Goal: Transaction & Acquisition: Purchase product/service

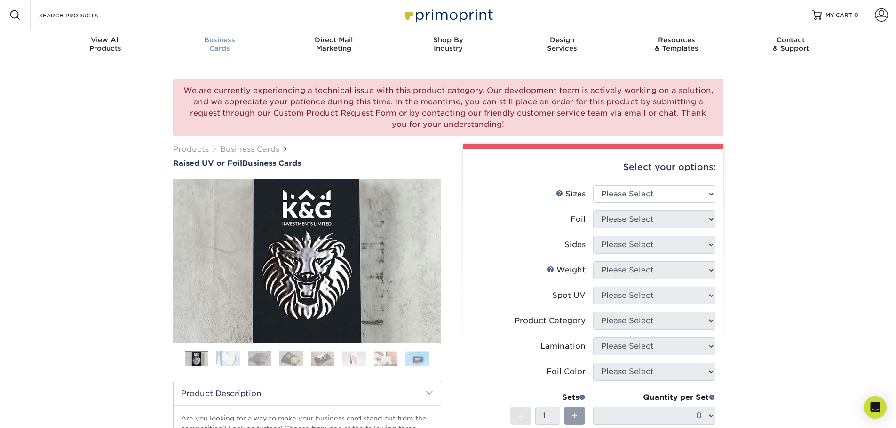
click at [223, 43] on span "Business" at bounding box center [219, 40] width 114 height 8
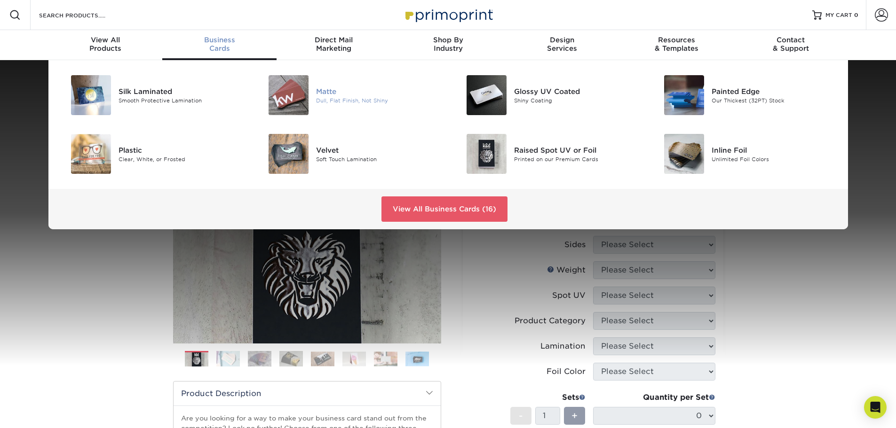
click at [337, 101] on div "Dull, Flat Finish, Not Shiny" at bounding box center [378, 100] width 125 height 8
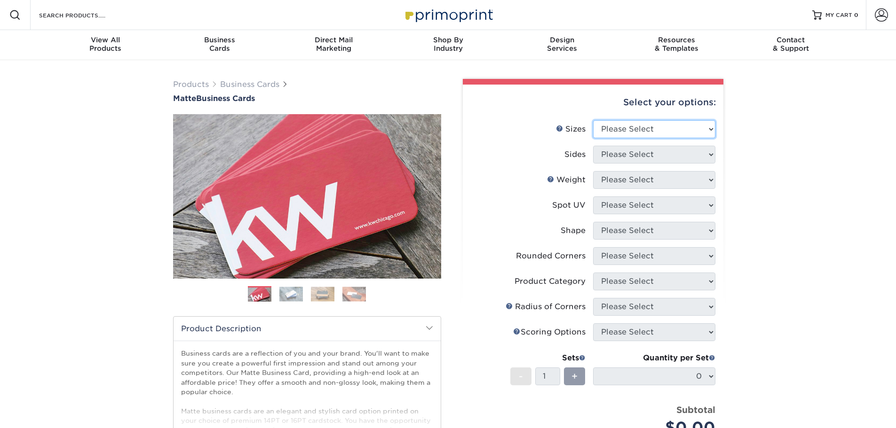
click at [615, 129] on select "Please Select 1.5" x 3.5" - Mini 1.75" x 3.5" - Mini 2" x 2" - Square 2" x 3" -…" at bounding box center [654, 129] width 122 height 18
select select "2.00x3.50"
click at [593, 120] on select "Please Select 1.5" x 3.5" - Mini 1.75" x 3.5" - Mini 2" x 2" - Square 2" x 3" -…" at bounding box center [654, 129] width 122 height 18
click at [616, 155] on select "Please Select Print Both Sides Print Front Only" at bounding box center [654, 155] width 122 height 18
select select "13abbda7-1d64-4f25-8bb2-c179b224825d"
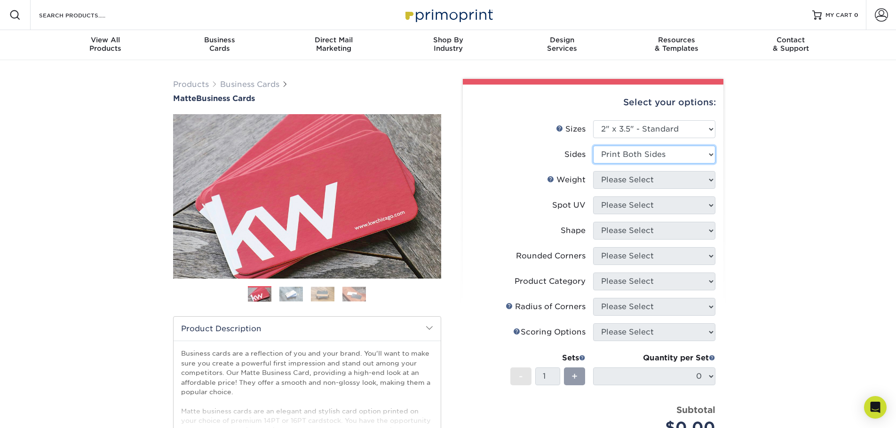
click at [593, 146] on select "Please Select Print Both Sides Print Front Only" at bounding box center [654, 155] width 122 height 18
click at [621, 182] on select "Please Select 16PT 14PT" at bounding box center [654, 180] width 122 height 18
select select "16PT"
click at [593, 171] on select "Please Select 16PT 14PT" at bounding box center [654, 180] width 122 height 18
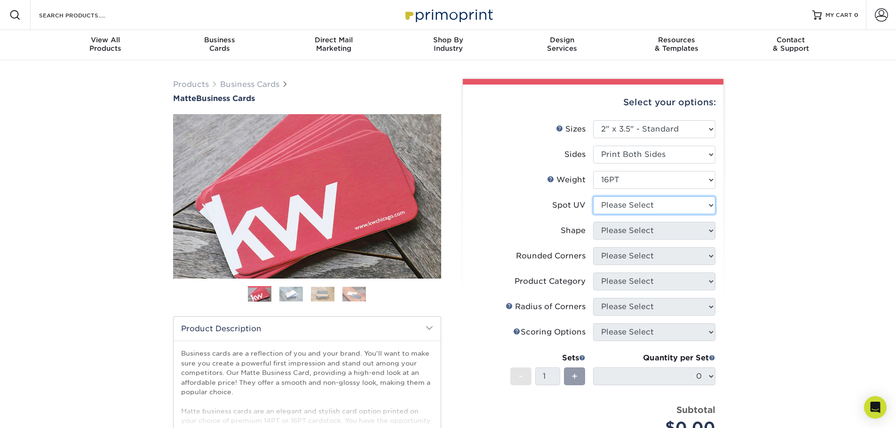
click at [622, 207] on select "Please Select No Spot UV Front and Back (Both Sides) Front Only Back Only" at bounding box center [654, 206] width 122 height 18
select select "1"
click at [593, 197] on select "Please Select No Spot UV Front and Back (Both Sides) Front Only Back Only" at bounding box center [654, 206] width 122 height 18
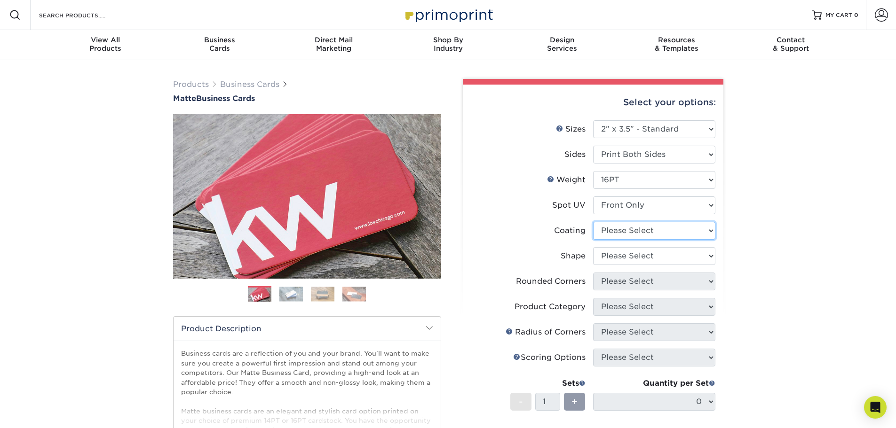
click at [618, 230] on select at bounding box center [654, 231] width 122 height 18
select select "121bb7b5-3b4d-429f-bd8d-bbf80e953313"
click at [593, 222] on select at bounding box center [654, 231] width 122 height 18
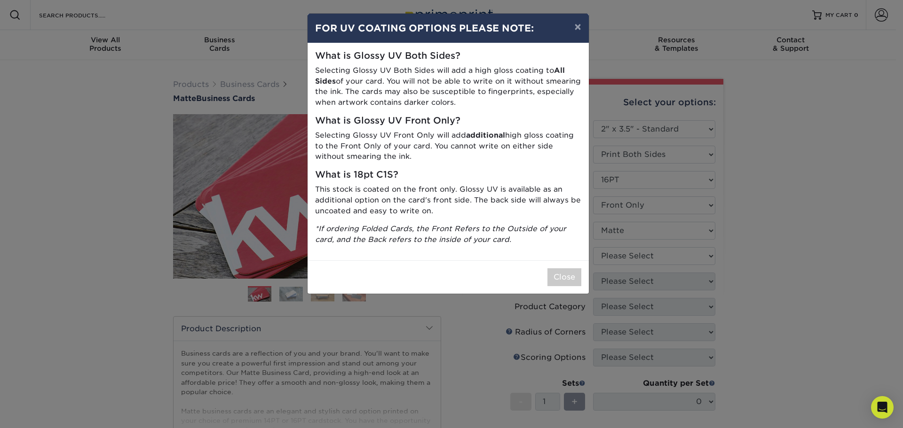
click at [631, 258] on div "× FOR UV COATING OPTIONS PLEASE NOTE: What is Glossy UV Both Sides? Selecting G…" at bounding box center [451, 214] width 903 height 428
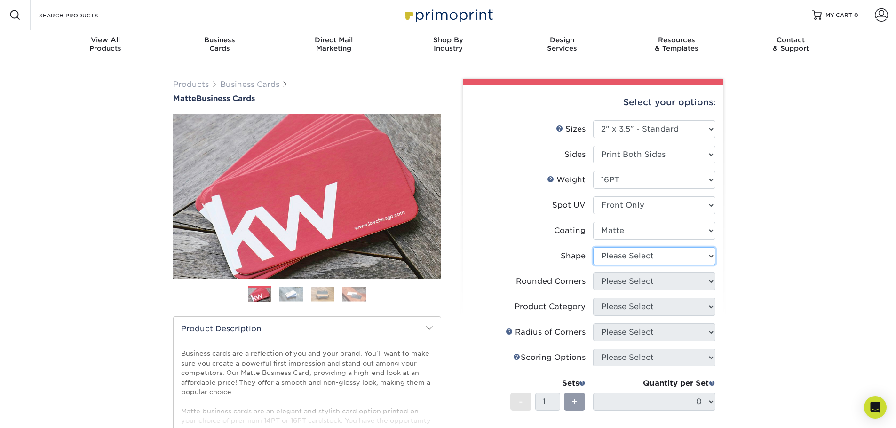
click at [621, 252] on select "Please Select Standard" at bounding box center [654, 256] width 122 height 18
select select "standard"
click at [593, 247] on select "Please Select Standard" at bounding box center [654, 256] width 122 height 18
click at [623, 287] on select "Please Select Yes - Round 2 Corners Yes - Round 4 Corners No" at bounding box center [654, 282] width 122 height 18
select select "0"
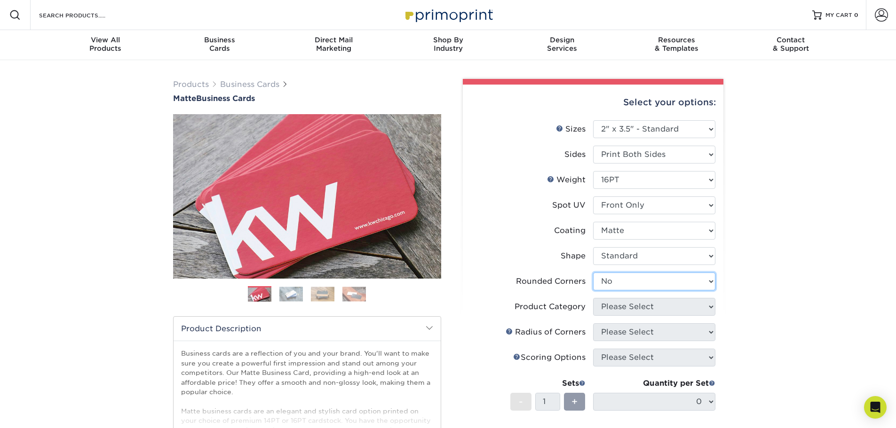
click at [593, 273] on select "Please Select Yes - Round 2 Corners Yes - Round 4 Corners No" at bounding box center [654, 282] width 122 height 18
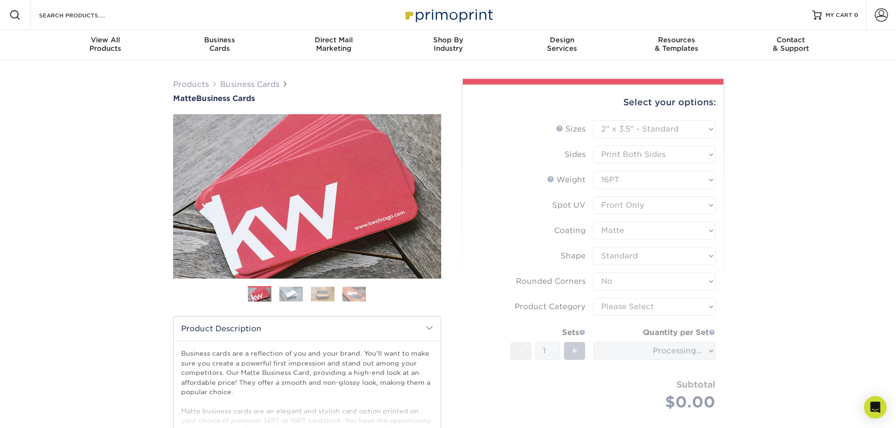
click at [618, 307] on form "Sizes Help Sizes Please Select 1.5" x 3.5" - Mini 1.75" x 3.5" - Mini 2" x 2" -…" at bounding box center [592, 276] width 245 height 313
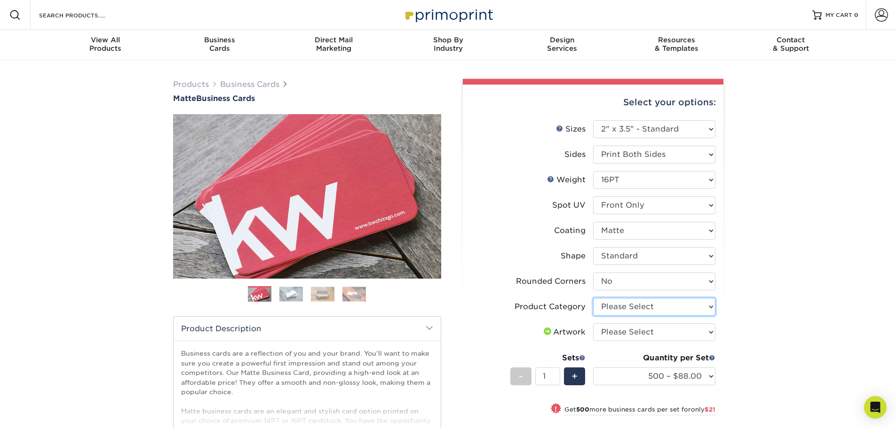
click at [609, 308] on select "Please Select Business Cards" at bounding box center [654, 307] width 122 height 18
select select "3b5148f1-0588-4f88-a218-97bcfdce65c1"
click at [593, 298] on select "Please Select Business Cards" at bounding box center [654, 307] width 122 height 18
click at [646, 332] on select "Please Select I will upload files I need a design - $100" at bounding box center [654, 332] width 122 height 18
select select "upload"
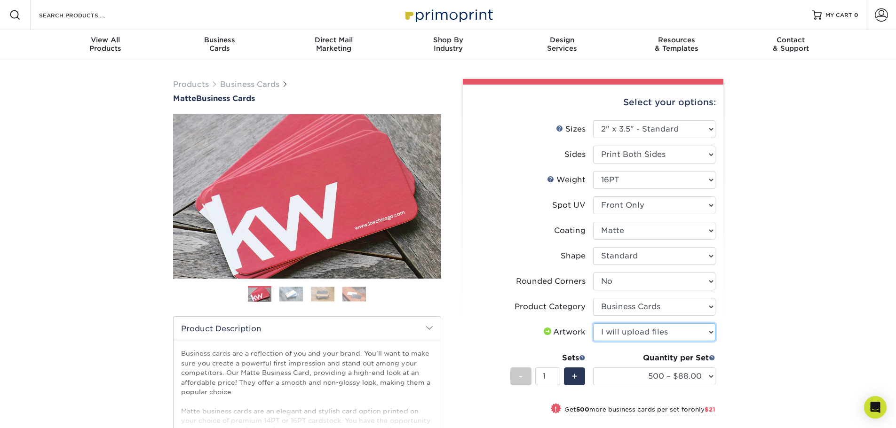
click at [593, 323] on select "Please Select I will upload files I need a design - $100" at bounding box center [654, 332] width 122 height 18
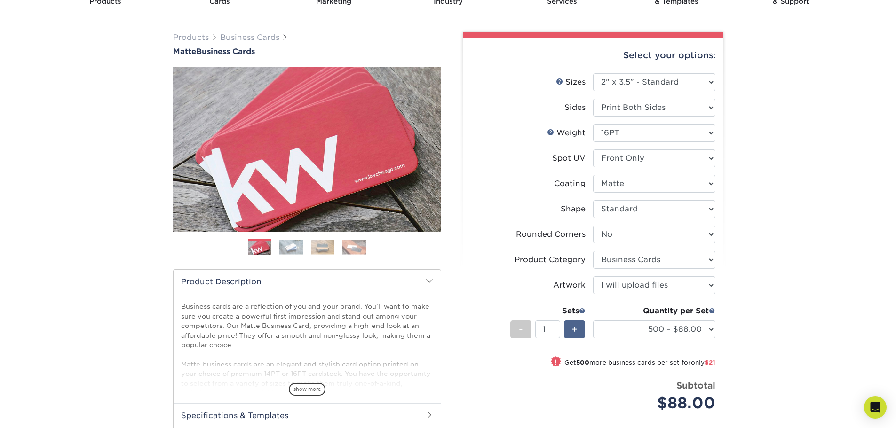
click at [571, 330] on span "+" at bounding box center [574, 330] width 6 height 14
click at [572, 327] on span "+" at bounding box center [574, 330] width 6 height 14
click at [524, 331] on div "-" at bounding box center [520, 330] width 21 height 18
type input "2"
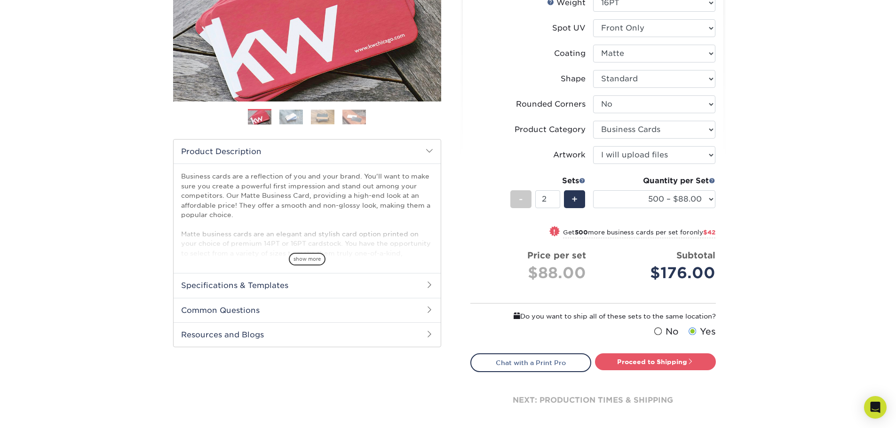
scroll to position [188, 0]
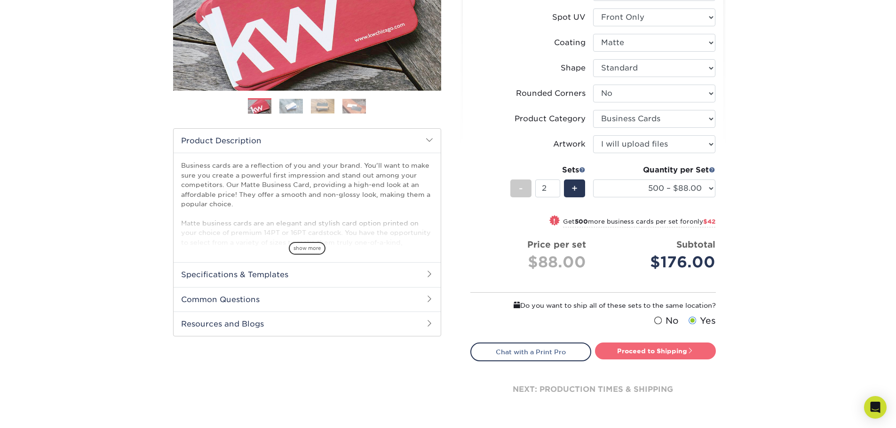
click at [659, 351] on link "Proceed to Shipping" at bounding box center [655, 351] width 121 height 17
type input "Set 1"
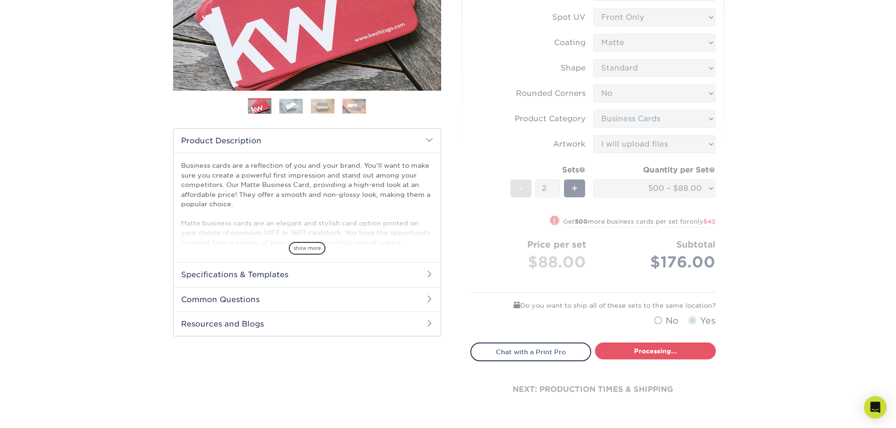
select select "4dc6cca5-ac1c-4fbc-b82e-08d4f0b15061"
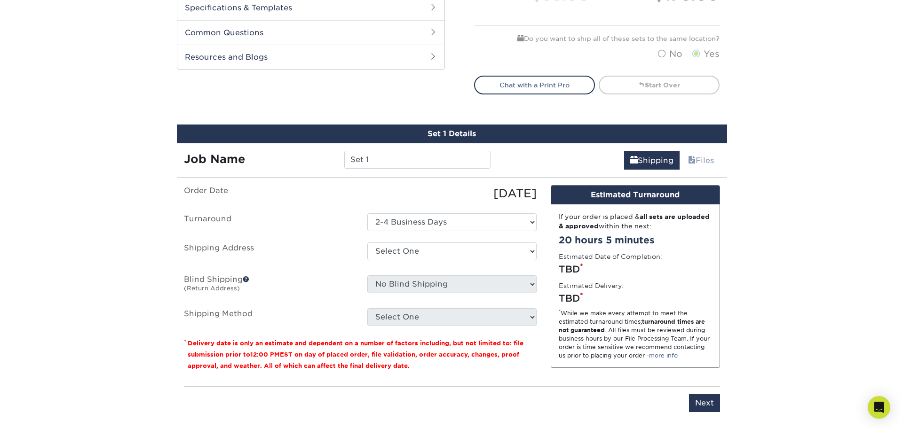
scroll to position [509, 0]
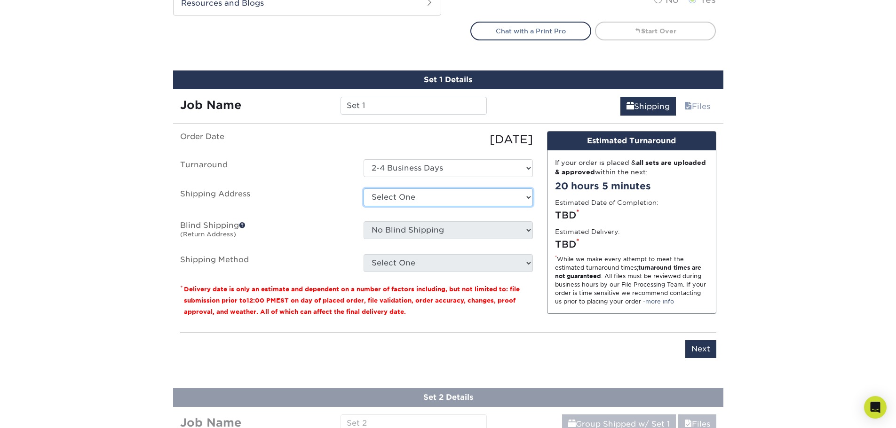
click at [415, 199] on select "Select One + Add New Address - Login" at bounding box center [447, 198] width 169 height 18
select select "newaddress"
click at [363, 189] on select "Select One + Add New Address - Login" at bounding box center [447, 198] width 169 height 18
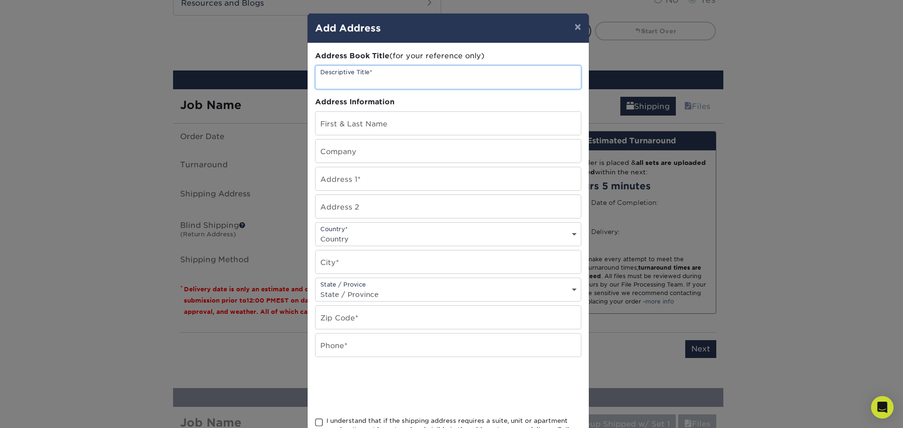
click at [346, 77] on input "text" at bounding box center [447, 77] width 265 height 23
type input "Alphagraphics"
click at [379, 124] on input "text" at bounding box center [447, 123] width 265 height 23
type input "Natasha Canty"
type input "65 Worthley Ave"
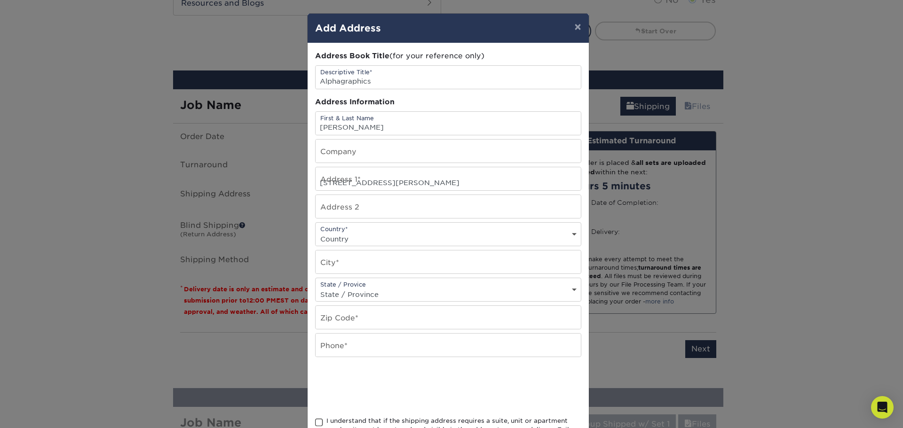
select select "US"
type input "Seabrook"
select select "NH"
type input "03801"
type input "6039886292"
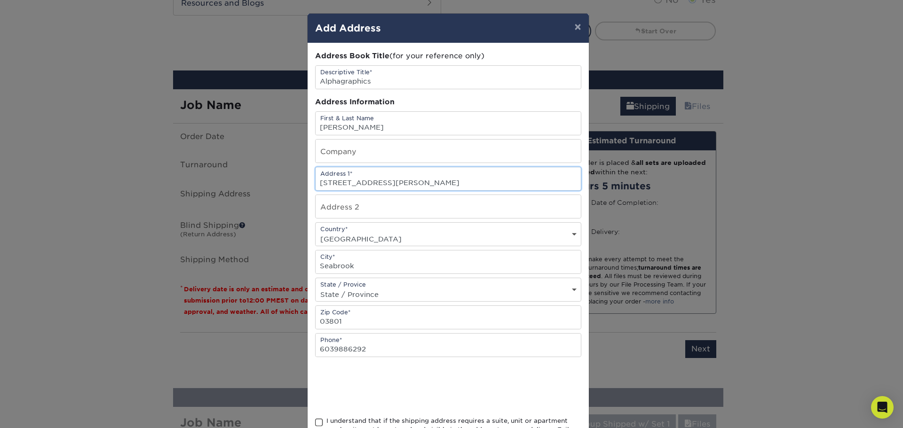
drag, startPoint x: 375, startPoint y: 183, endPoint x: 316, endPoint y: 180, distance: 58.4
click at [316, 180] on input "65 Worthley Ave" at bounding box center [447, 178] width 265 height 23
type input "230 Corporate Drive"
type input "Portsmouth"
click at [384, 346] on input "6039886292" at bounding box center [447, 345] width 265 height 23
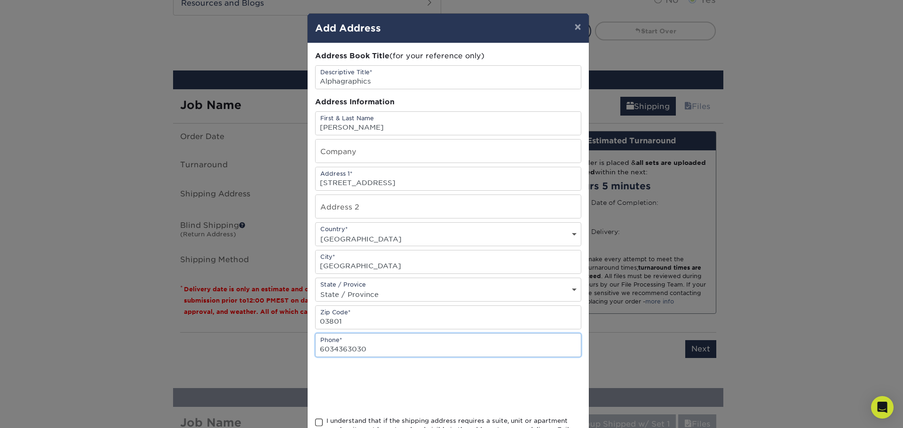
type input "6034363030"
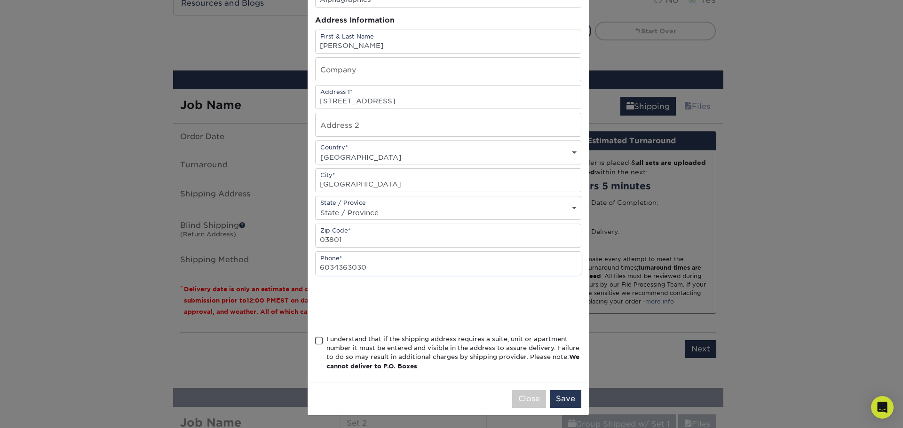
scroll to position [83, 0]
click at [316, 342] on span at bounding box center [319, 340] width 8 height 9
click at [0, 0] on input "I understand that if the shipping address requires a suite, unit or apartment n…" at bounding box center [0, 0] width 0 height 0
click at [564, 397] on button "Save" at bounding box center [565, 398] width 31 height 18
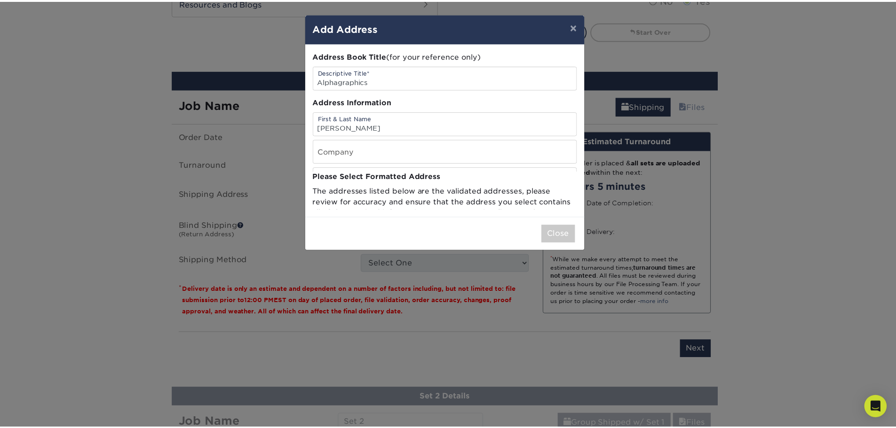
scroll to position [0, 0]
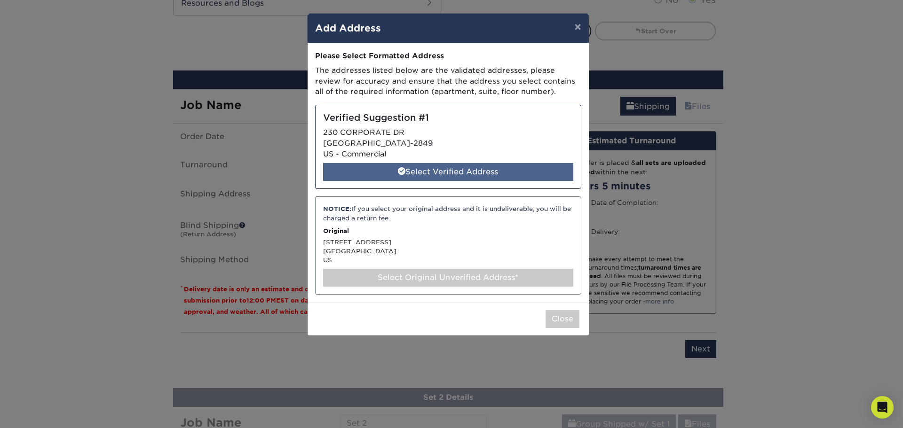
click at [420, 167] on div "Select Verified Address" at bounding box center [448, 172] width 250 height 18
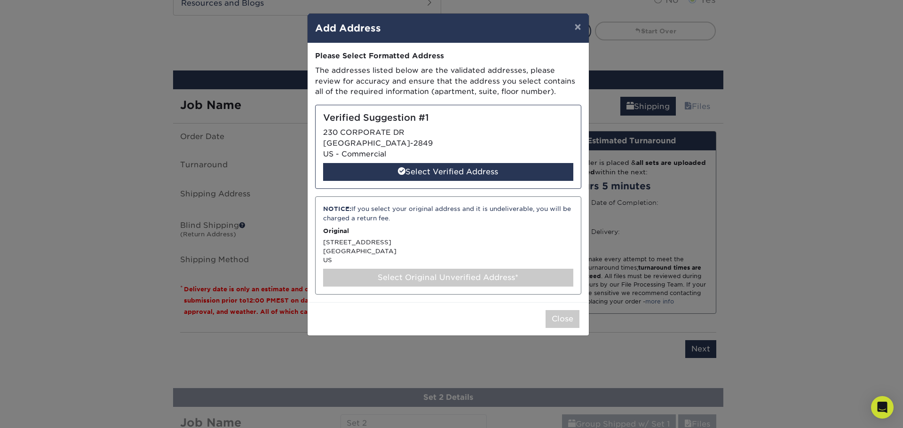
select select "286352"
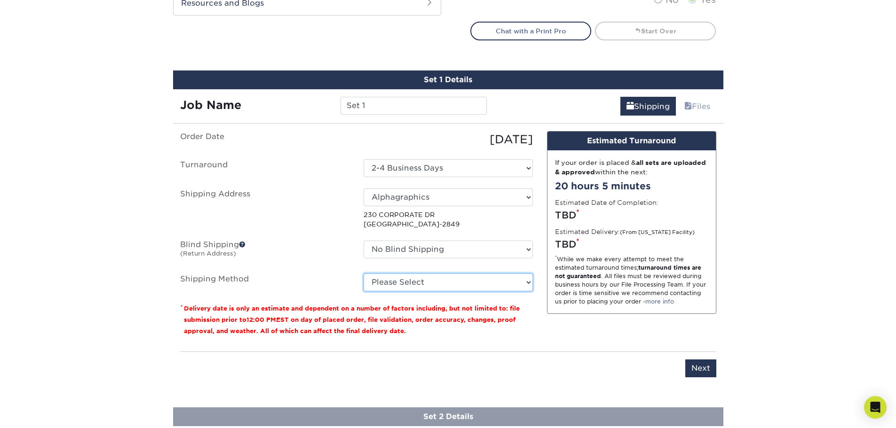
click at [412, 280] on select "Please Select Ground Shipping (+$14.96) 3 Day Shipping Service (+$17.95) 2 Day …" at bounding box center [447, 283] width 169 height 18
select select "03"
click at [363, 274] on select "Please Select Ground Shipping (+$14.96) 3 Day Shipping Service (+$17.95) 2 Day …" at bounding box center [447, 283] width 169 height 18
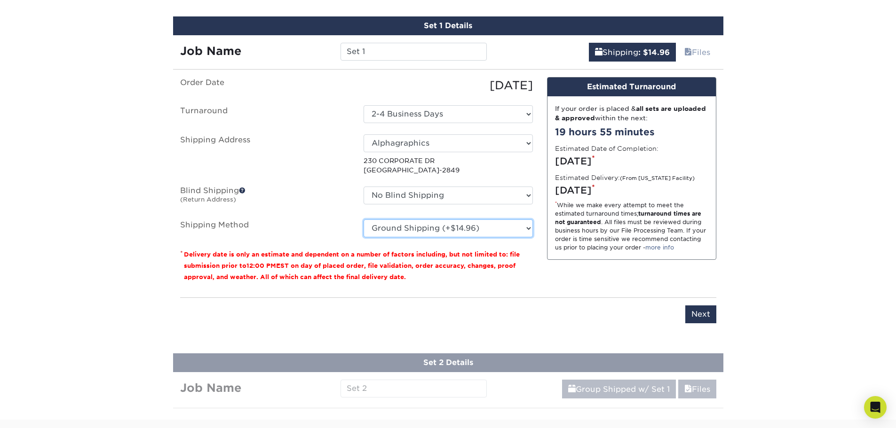
scroll to position [564, 0]
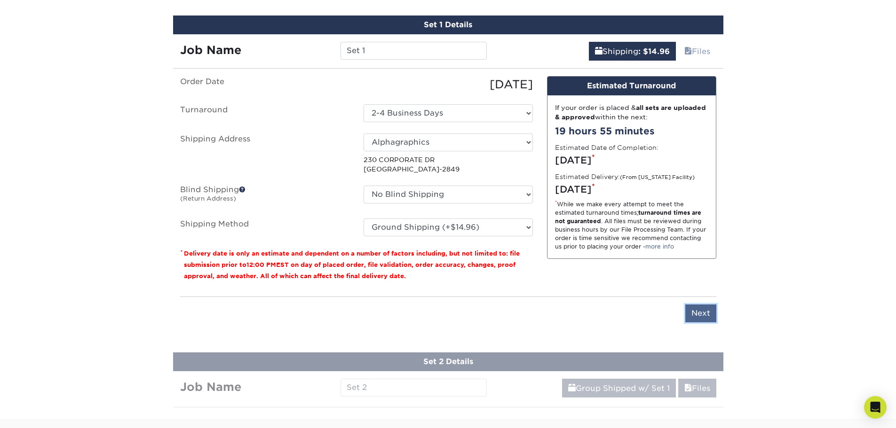
click at [708, 315] on input "Next" at bounding box center [700, 314] width 31 height 18
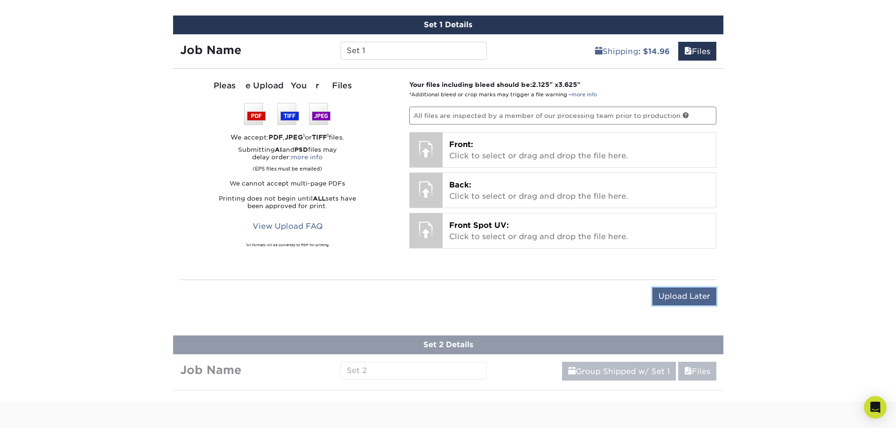
click at [678, 297] on input "Upload Later" at bounding box center [684, 297] width 64 height 18
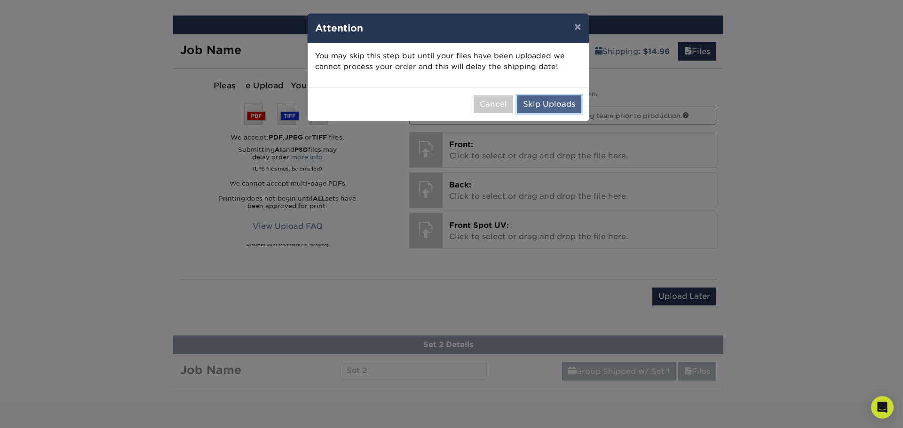
click at [558, 107] on button "Skip Uploads" at bounding box center [549, 104] width 64 height 18
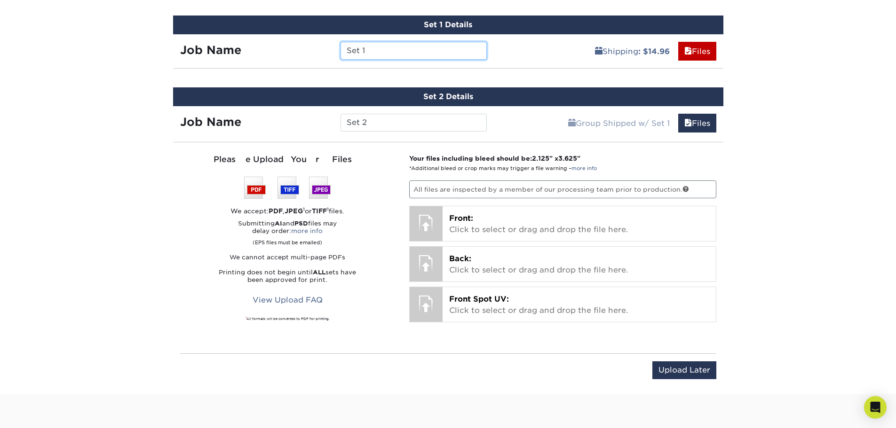
drag, startPoint x: 369, startPoint y: 50, endPoint x: 330, endPoint y: 39, distance: 40.5
click at [336, 42] on div "Set 1" at bounding box center [413, 51] width 160 height 18
type input "Kevin 59281NC"
click at [349, 126] on input "Set 2" at bounding box center [413, 123] width 146 height 18
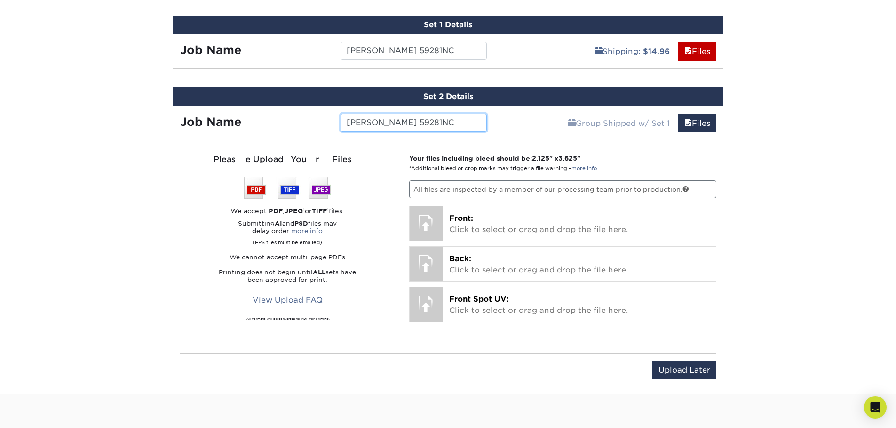
scroll to position [611, 0]
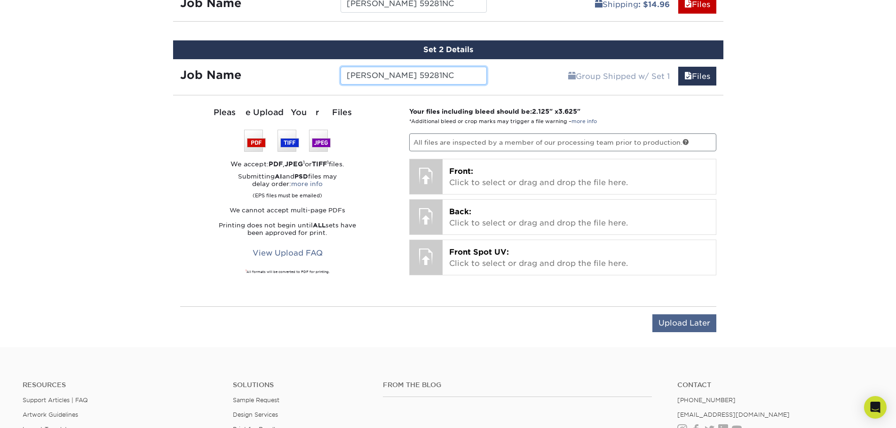
type input "Ken 59281NC"
click at [685, 322] on input "Upload Later" at bounding box center [684, 324] width 64 height 18
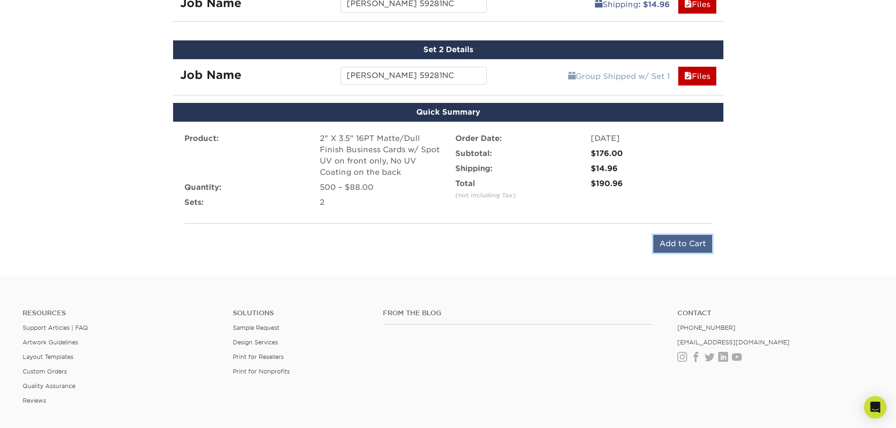
click at [672, 241] on input "Add to Cart" at bounding box center [682, 244] width 59 height 18
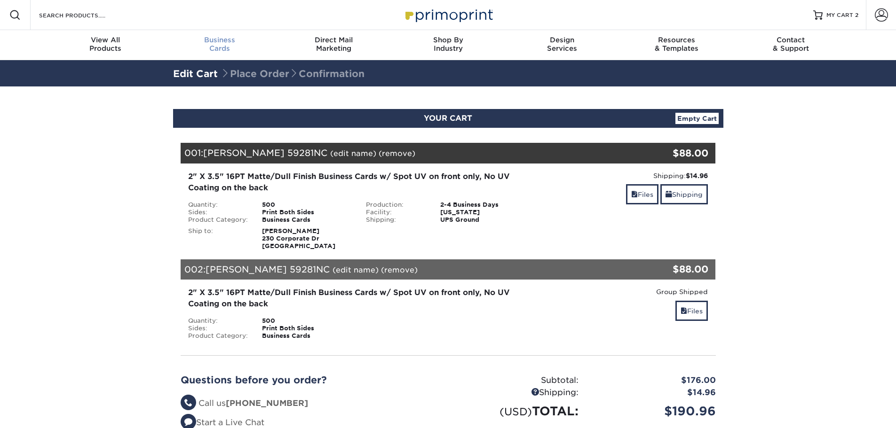
click at [223, 45] on div "Business Cards" at bounding box center [219, 44] width 114 height 17
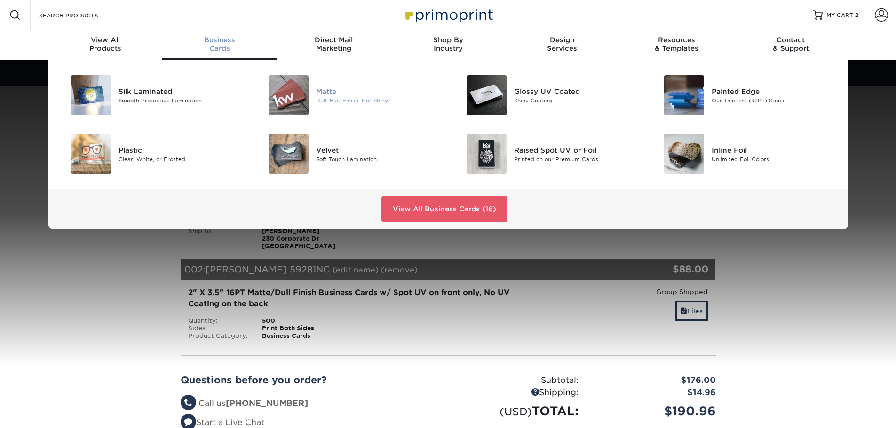
click at [298, 96] on img at bounding box center [288, 95] width 40 height 40
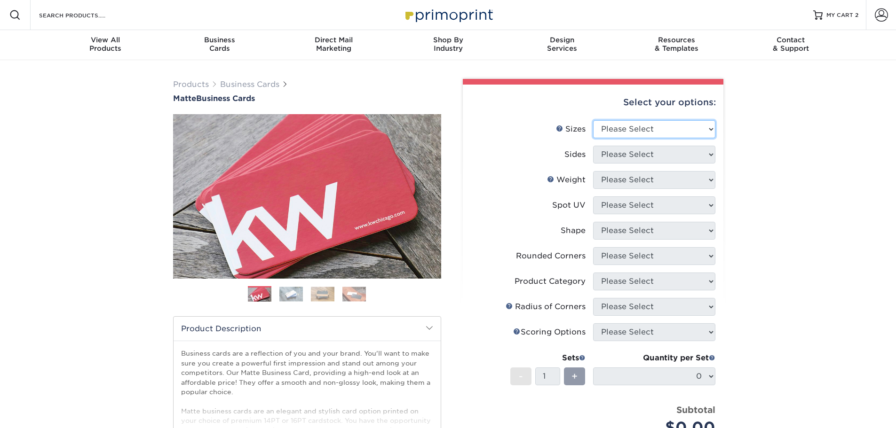
click at [662, 132] on select "Please Select 1.5" x 3.5" - Mini 1.75" x 3.5" - Mini 2" x 2" - Square 2" x 3" -…" at bounding box center [654, 129] width 122 height 18
select select "2.00x3.50"
click at [593, 120] on select "Please Select 1.5" x 3.5" - Mini 1.75" x 3.5" - Mini 2" x 2" - Square 2" x 3" -…" at bounding box center [654, 129] width 122 height 18
click at [618, 156] on select "Please Select Print Both Sides Print Front Only" at bounding box center [654, 155] width 122 height 18
select select "13abbda7-1d64-4f25-8bb2-c179b224825d"
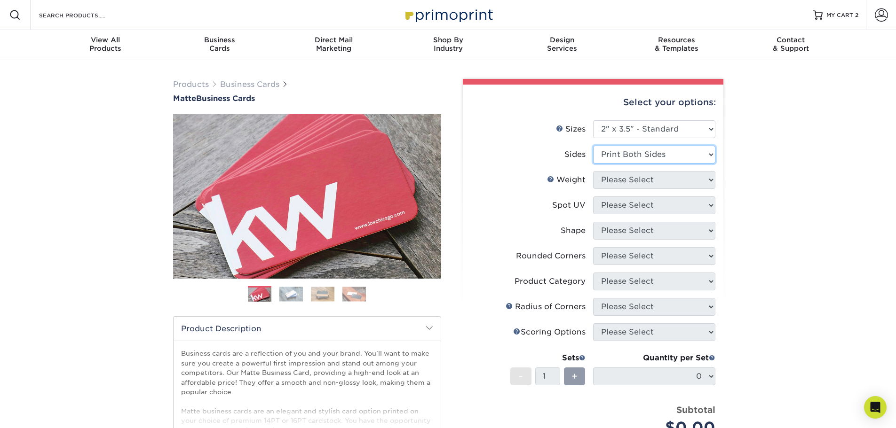
click at [593, 146] on select "Please Select Print Both Sides Print Front Only" at bounding box center [654, 155] width 122 height 18
click at [628, 184] on select "Please Select 16PT 14PT" at bounding box center [654, 180] width 122 height 18
select select "14PT"
click at [593, 171] on select "Please Select 16PT 14PT" at bounding box center [654, 180] width 122 height 18
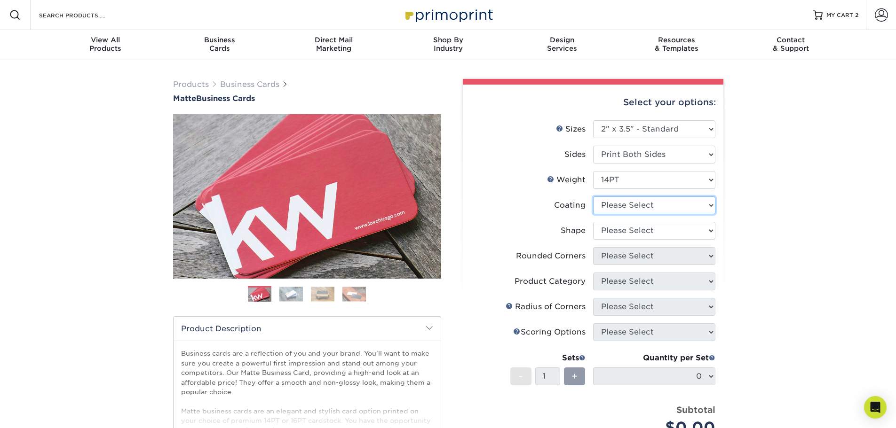
click at [626, 205] on select at bounding box center [654, 206] width 122 height 18
select select "121bb7b5-3b4d-429f-bd8d-bbf80e953313"
click at [593, 197] on select at bounding box center [654, 206] width 122 height 18
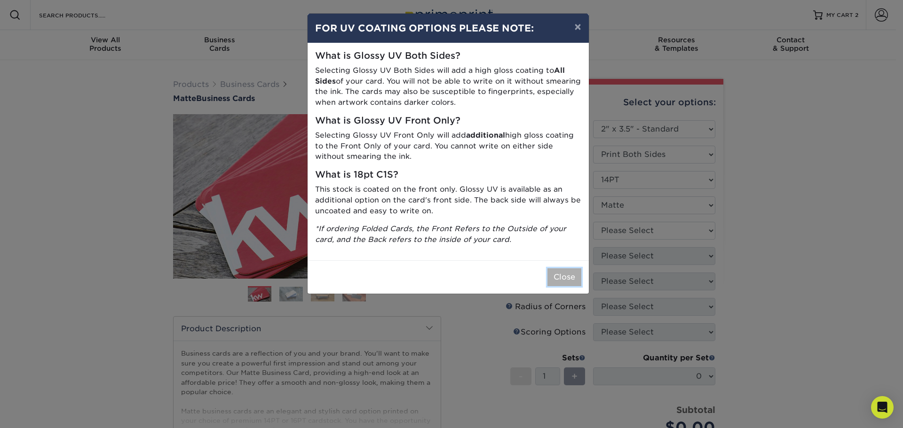
click at [565, 276] on button "Close" at bounding box center [564, 277] width 34 height 18
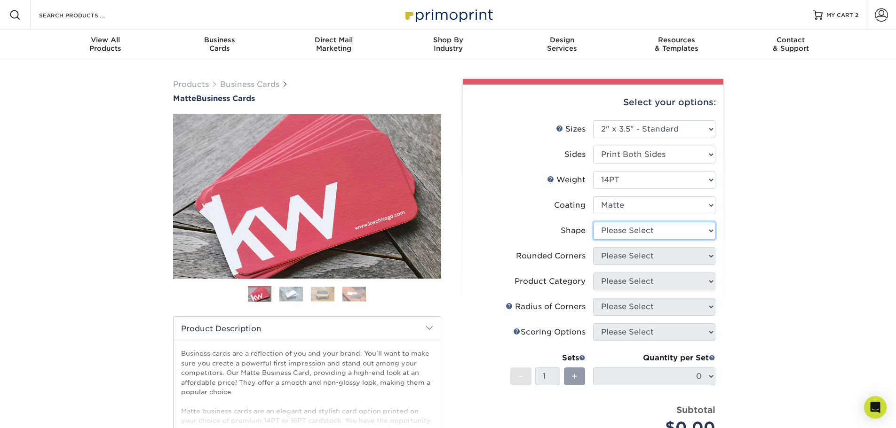
click at [613, 236] on select "Please Select Standard" at bounding box center [654, 231] width 122 height 18
select select "standard"
click at [593, 222] on select "Please Select Standard" at bounding box center [654, 231] width 122 height 18
click at [612, 259] on select "Please Select Yes - Round 2 Corners Yes - Round 4 Corners No" at bounding box center [654, 256] width 122 height 18
select select "0"
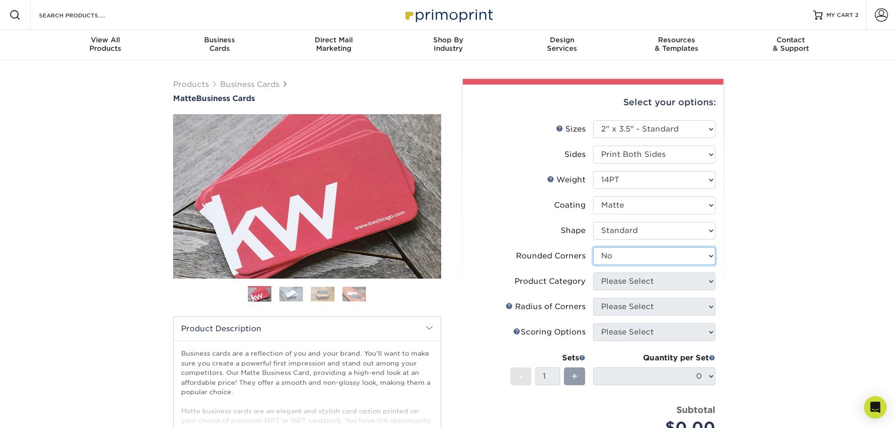
click at [593, 247] on select "Please Select Yes - Round 2 Corners Yes - Round 4 Corners No" at bounding box center [654, 256] width 122 height 18
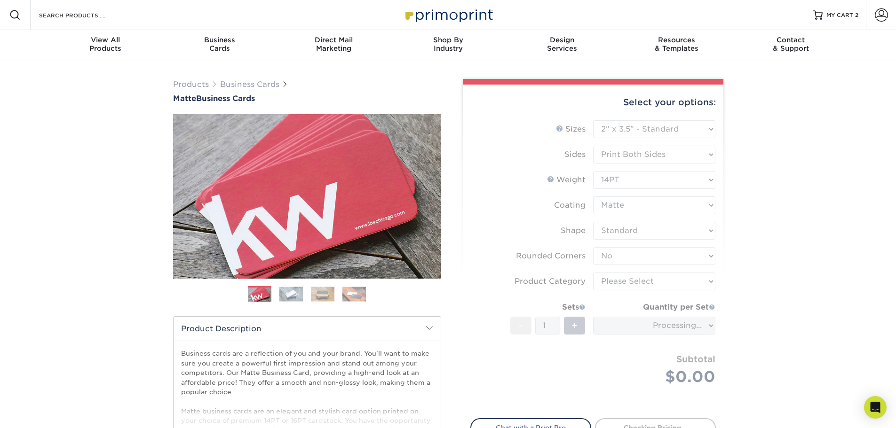
click at [617, 275] on form "Sizes Help Sizes Please Select 1.5" x 3.5" - Mini 1.75" x 3.5" - Mini 2" x 2" -…" at bounding box center [592, 263] width 245 height 287
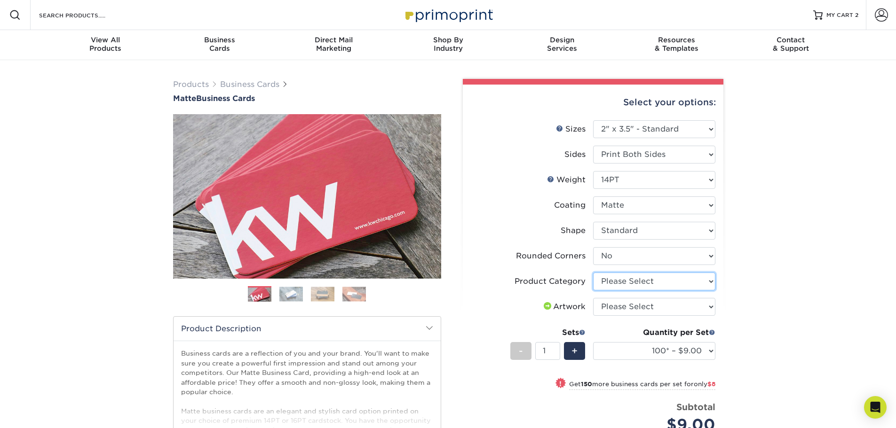
click at [623, 279] on select "Please Select Business Cards" at bounding box center [654, 282] width 122 height 18
select select "3b5148f1-0588-4f88-a218-97bcfdce65c1"
click at [593, 273] on select "Please Select Business Cards" at bounding box center [654, 282] width 122 height 18
click at [625, 162] on select "Please Select Print Both Sides Print Front Only" at bounding box center [654, 155] width 122 height 18
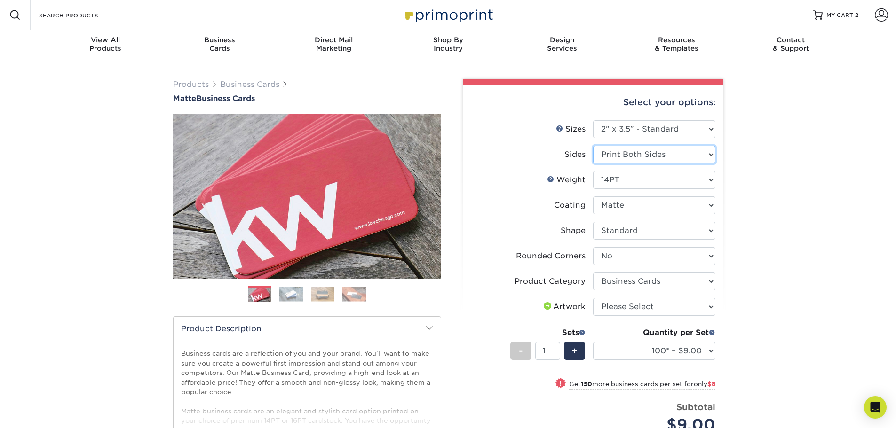
click at [637, 159] on select "Please Select Print Both Sides Print Front Only" at bounding box center [654, 155] width 122 height 18
click at [631, 160] on select "Please Select Print Both Sides Print Front Only" at bounding box center [654, 155] width 122 height 18
drag, startPoint x: 632, startPoint y: 156, endPoint x: 634, endPoint y: 177, distance: 21.3
click at [632, 156] on select "Please Select Print Both Sides Print Front Only" at bounding box center [654, 155] width 122 height 18
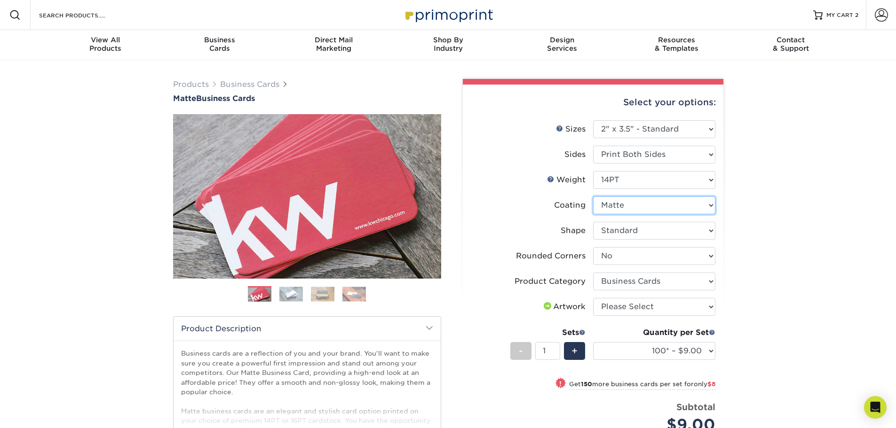
click at [631, 203] on select at bounding box center [654, 206] width 122 height 18
click at [622, 180] on select "Please Select 16PT 14PT" at bounding box center [654, 180] width 122 height 18
select select "16PT"
click at [593, 171] on select "Please Select 16PT 14PT" at bounding box center [654, 180] width 122 height 18
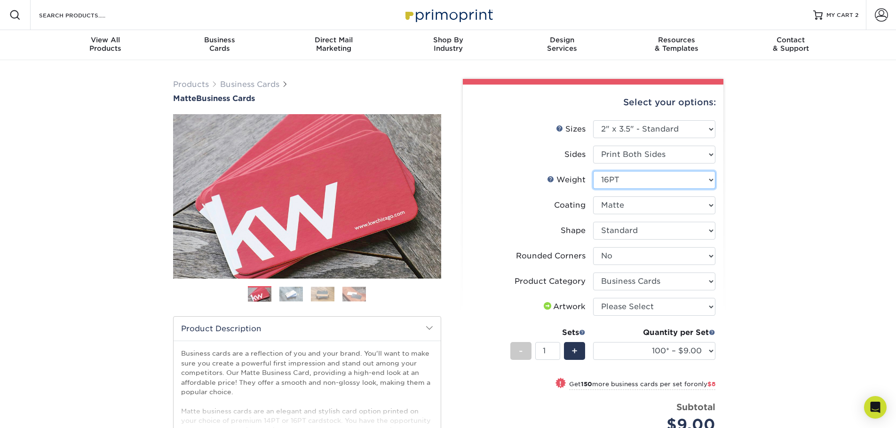
select select "-1"
select select
select select "-1"
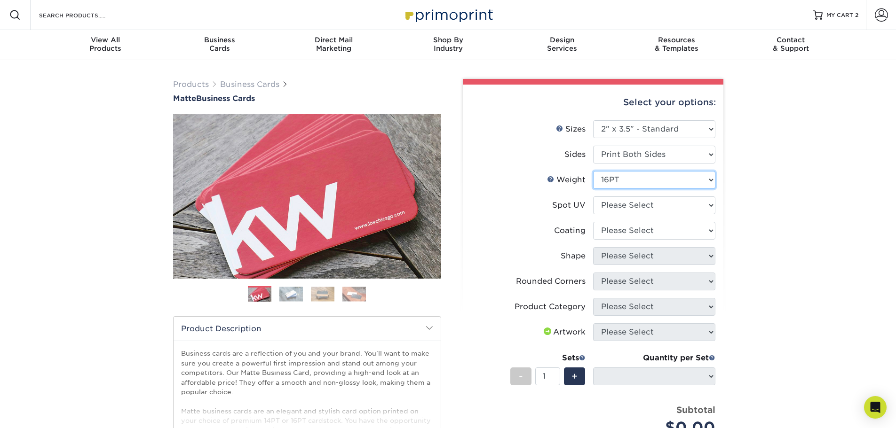
drag, startPoint x: 625, startPoint y: 182, endPoint x: 625, endPoint y: 189, distance: 6.6
click at [625, 182] on select "Please Select 16PT 14PT" at bounding box center [654, 180] width 122 height 18
select select "14PT"
click at [593, 171] on select "Please Select 16PT 14PT" at bounding box center [654, 180] width 122 height 18
select select
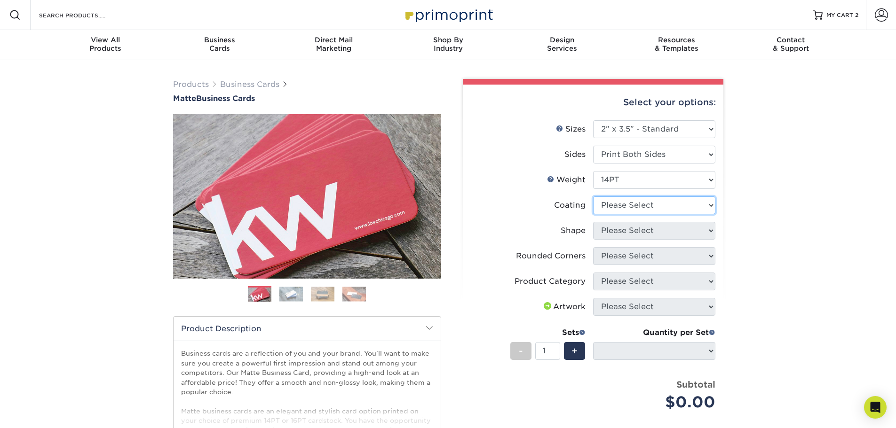
click at [630, 204] on select at bounding box center [654, 206] width 122 height 18
select select "121bb7b5-3b4d-429f-bd8d-bbf80e953313"
click at [593, 197] on select at bounding box center [654, 206] width 122 height 18
select select
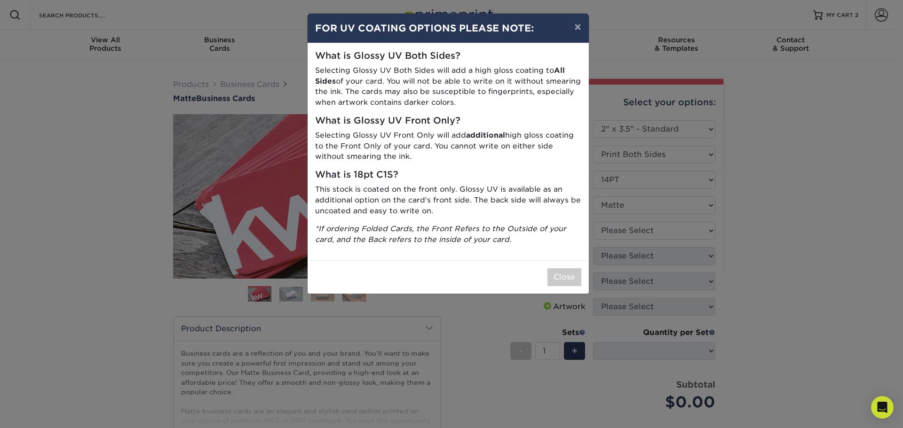
click at [633, 233] on div "× FOR UV COATING OPTIONS PLEASE NOTE: What is Glossy UV Both Sides? Selecting G…" at bounding box center [451, 214] width 903 height 428
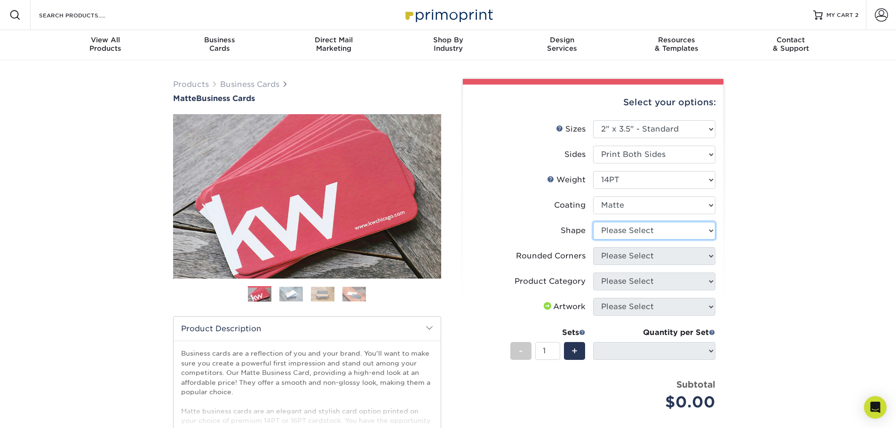
drag, startPoint x: 616, startPoint y: 233, endPoint x: 620, endPoint y: 239, distance: 7.4
click at [616, 233] on select "Please Select Standard" at bounding box center [654, 231] width 122 height 18
select select "standard"
click at [593, 222] on select "Please Select Standard" at bounding box center [654, 231] width 122 height 18
select select
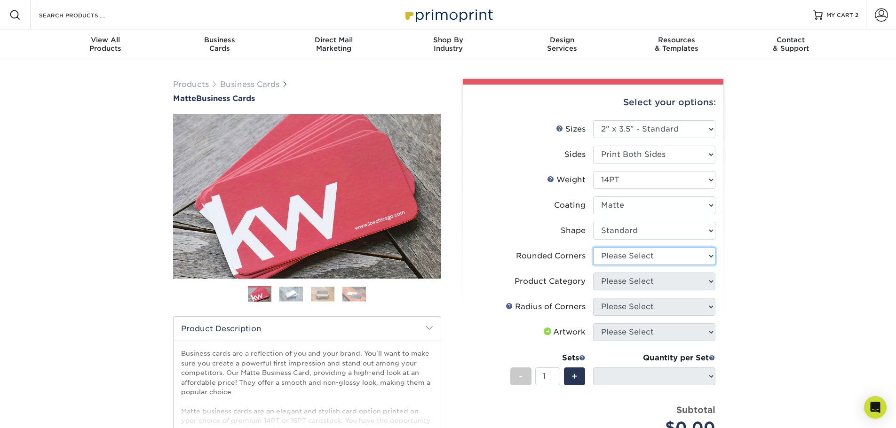
click at [626, 259] on select "Please Select Yes - Round 2 Corners Yes - Round 4 Corners No" at bounding box center [654, 256] width 122 height 18
select select "0"
click at [593, 247] on select "Please Select Yes - Round 2 Corners Yes - Round 4 Corners No" at bounding box center [654, 256] width 122 height 18
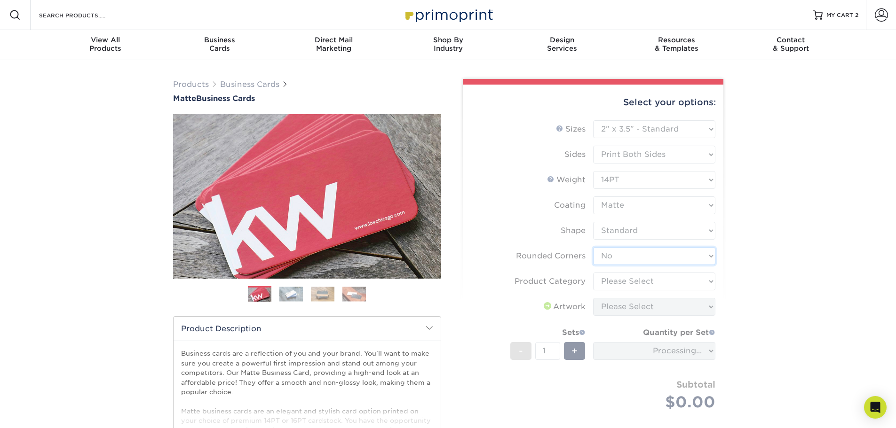
select select "-1"
click at [625, 284] on form "Sizes Help Sizes Please Select 1.5" x 3.5" - Mini 1.75" x 3.5" - Mini 2" x 2" -…" at bounding box center [592, 276] width 245 height 313
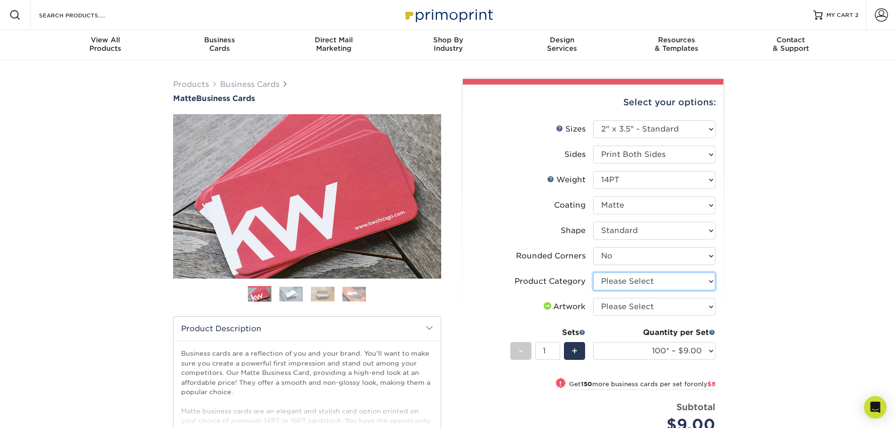
click at [616, 282] on select "Please Select Business Cards" at bounding box center [654, 282] width 122 height 18
select select "3b5148f1-0588-4f88-a218-97bcfdce65c1"
click at [593, 273] on select "Please Select Business Cards" at bounding box center [654, 282] width 122 height 18
click at [623, 305] on select "Please Select I will upload files I need a design - $100" at bounding box center [654, 307] width 122 height 18
select select "upload"
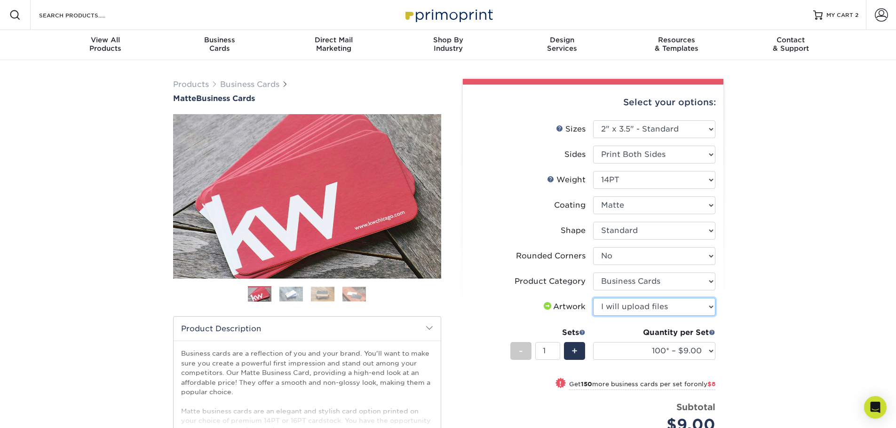
click at [593, 298] on select "Please Select I will upload files I need a design - $100" at bounding box center [654, 307] width 122 height 18
click at [638, 357] on select "100* – $9.00 250* – $17.00 500 – $33.00 1000 – $42.00 2500 – $75.00 5000 – $143…" at bounding box center [654, 351] width 122 height 18
select select "250* – $17.00"
click at [593, 342] on select "100* – $9.00 250* – $17.00 500 – $33.00 1000 – $42.00 2500 – $75.00 5000 – $143…" at bounding box center [654, 351] width 122 height 18
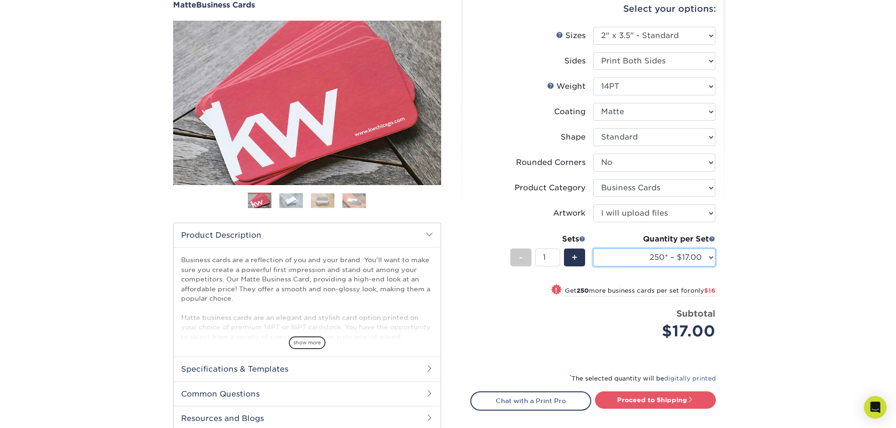
scroll to position [94, 0]
click at [677, 399] on link "Proceed to Shipping" at bounding box center [655, 399] width 121 height 17
type input "Set 1"
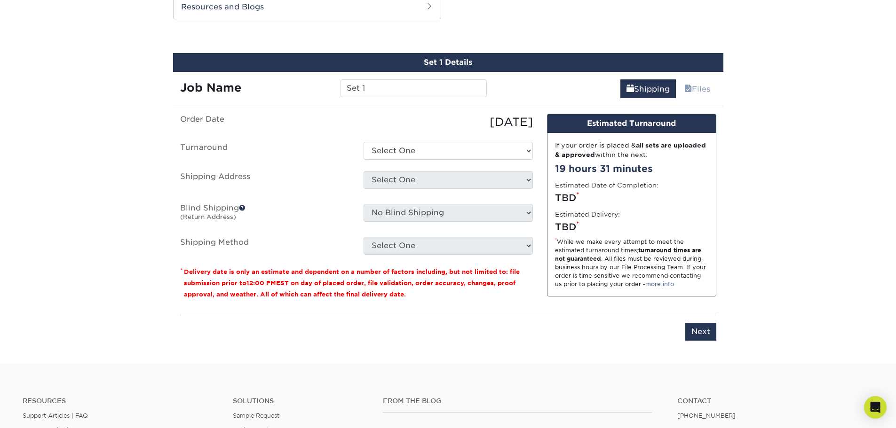
scroll to position [511, 0]
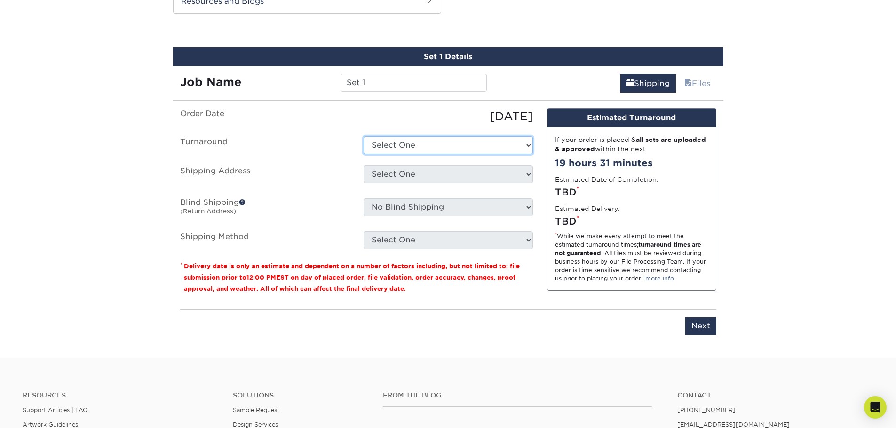
click at [383, 137] on select "Select One 2-4 Business Days 2 Day Next Business Day" at bounding box center [447, 145] width 169 height 18
select select "56f96fba-ecd4-4e1b-a4a4-6bff8fef1ff9"
click at [363, 136] on select "Select One 2-4 Business Days 2 Day Next Business Day" at bounding box center [447, 145] width 169 height 18
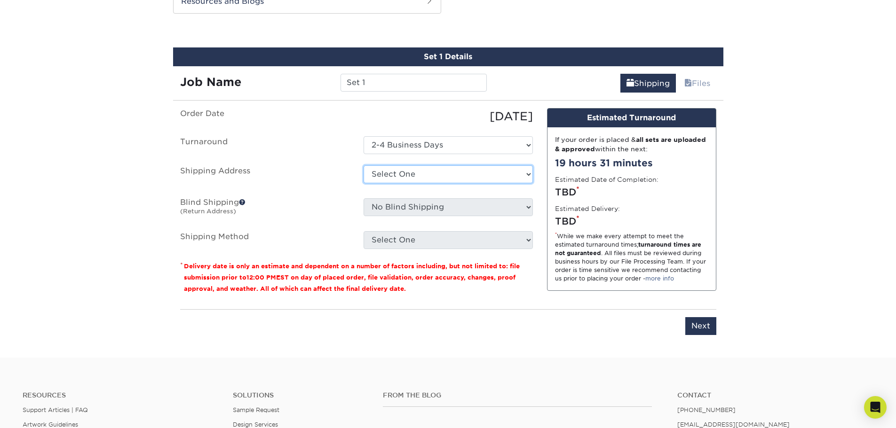
click at [404, 175] on select "Select One Alphagraphics + Add New Address - Login" at bounding box center [447, 174] width 169 height 18
select select "286352"
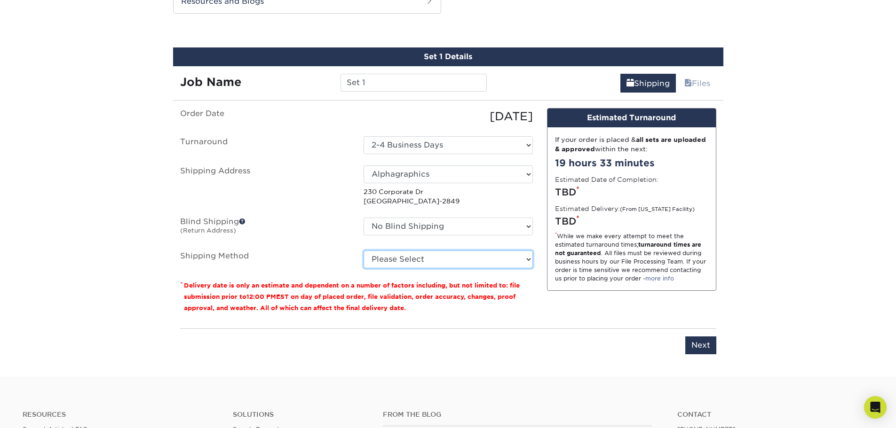
click at [420, 259] on select "Please Select Ground Shipping (+$7.84) 3 Day Shipping Service (+$15.34) 2 Day A…" at bounding box center [447, 260] width 169 height 18
select select "03"
click at [363, 251] on select "Please Select Ground Shipping (+$7.84) 3 Day Shipping Service (+$15.34) 2 Day A…" at bounding box center [447, 260] width 169 height 18
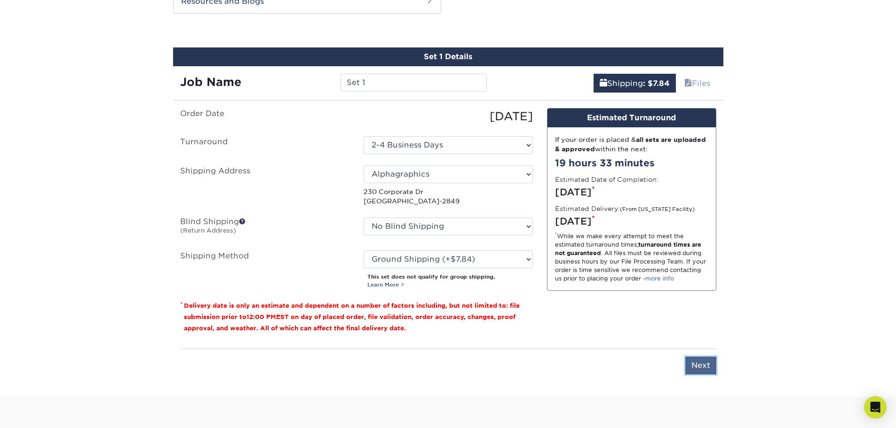
click at [698, 363] on input "Next" at bounding box center [700, 366] width 31 height 18
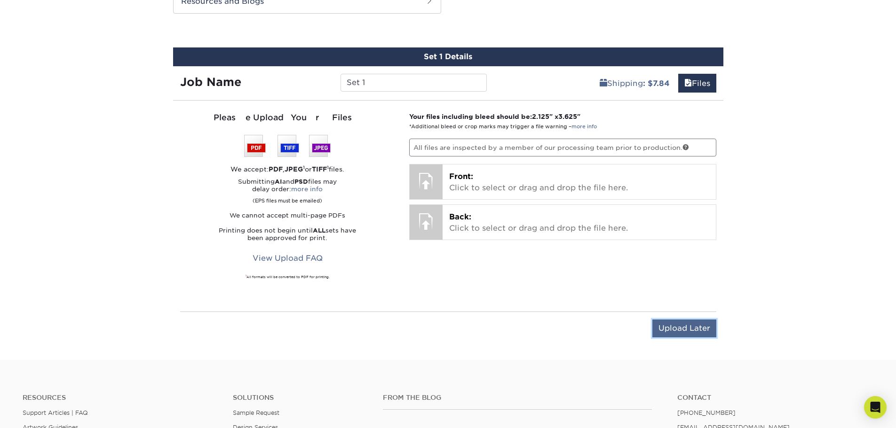
click at [675, 333] on input "Upload Later" at bounding box center [684, 329] width 64 height 18
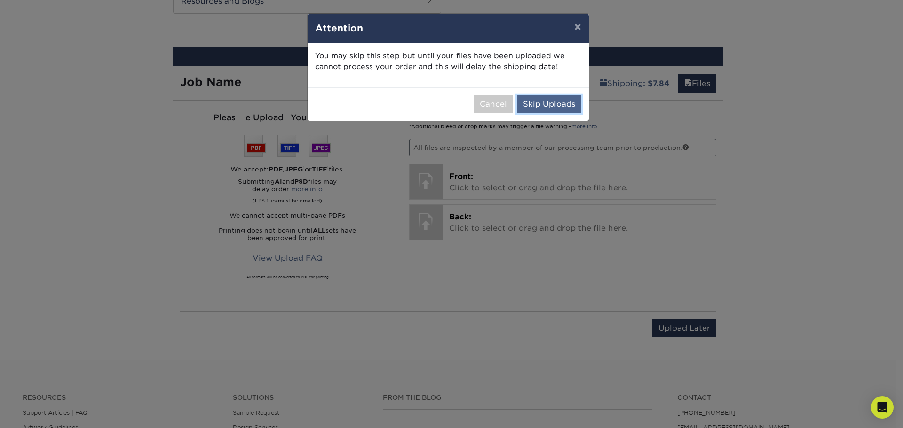
click at [545, 109] on button "Skip Uploads" at bounding box center [549, 104] width 64 height 18
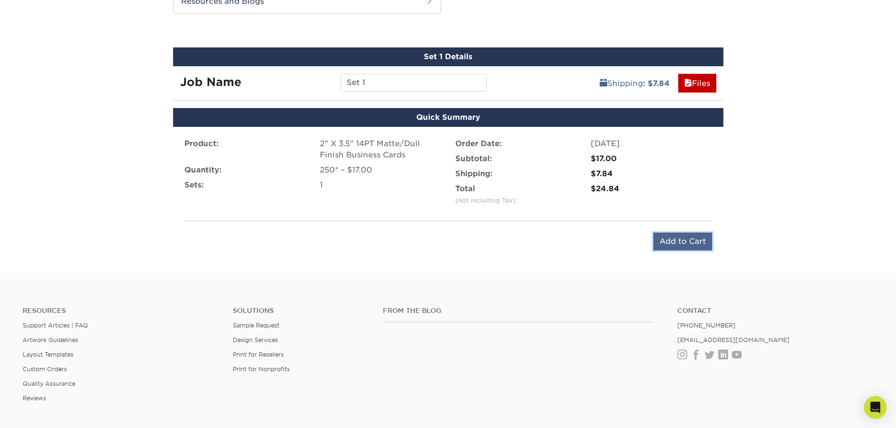
click at [669, 245] on input "Add to Cart" at bounding box center [682, 242] width 59 height 18
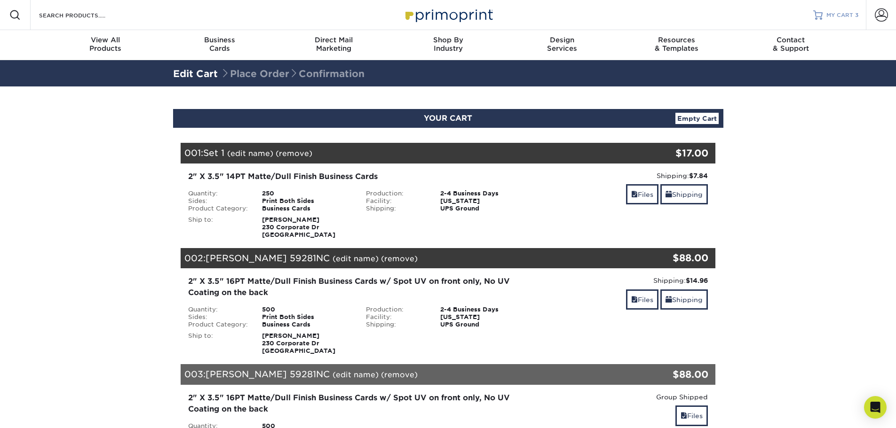
click at [831, 14] on span "MY CART" at bounding box center [839, 15] width 27 height 8
click at [249, 153] on link "(edit name)" at bounding box center [250, 153] width 46 height 9
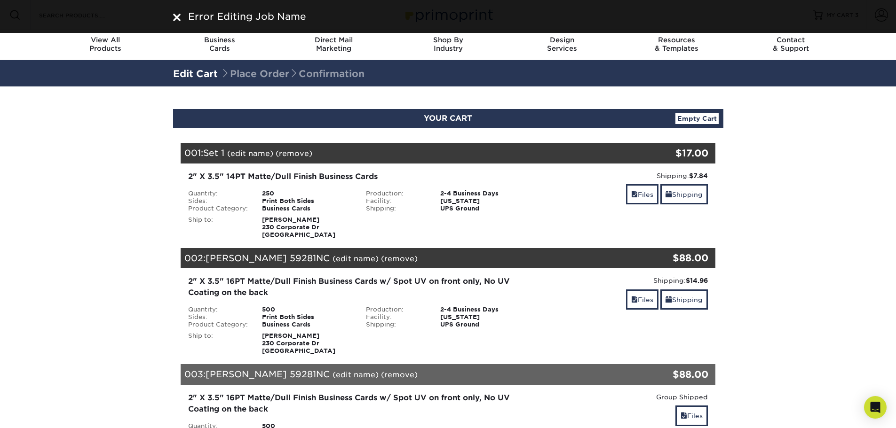
click at [264, 152] on link "(edit name)" at bounding box center [250, 153] width 46 height 9
click at [250, 23] on div "Error Editing Job Name" at bounding box center [453, 16] width 539 height 14
click at [323, 12] on div "Error Editing Job Name" at bounding box center [453, 16] width 539 height 14
click at [175, 16] on img at bounding box center [177, 18] width 8 height 8
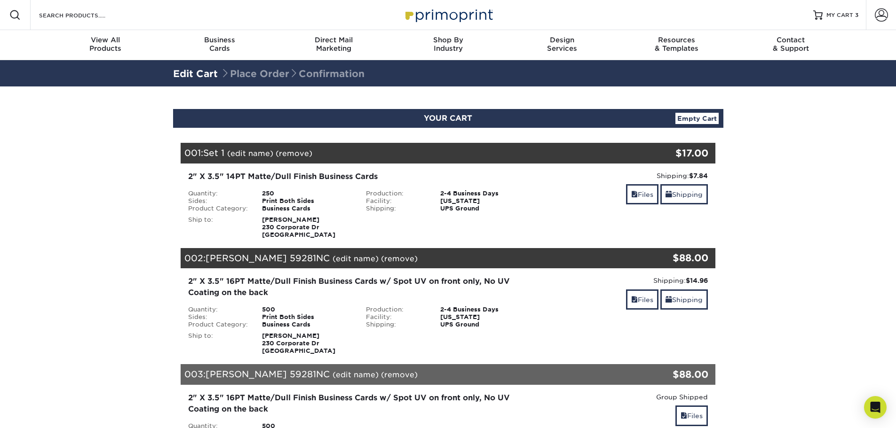
click at [266, 151] on link "(edit name)" at bounding box center [250, 153] width 46 height 9
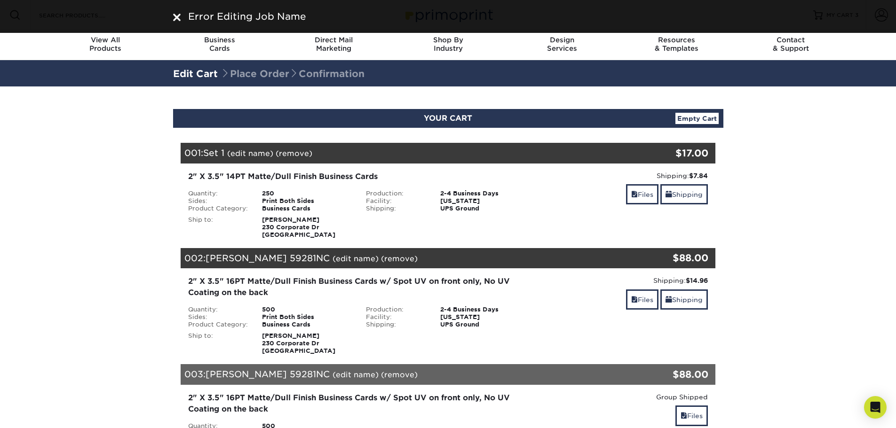
click at [220, 150] on span "Set 1" at bounding box center [213, 153] width 21 height 10
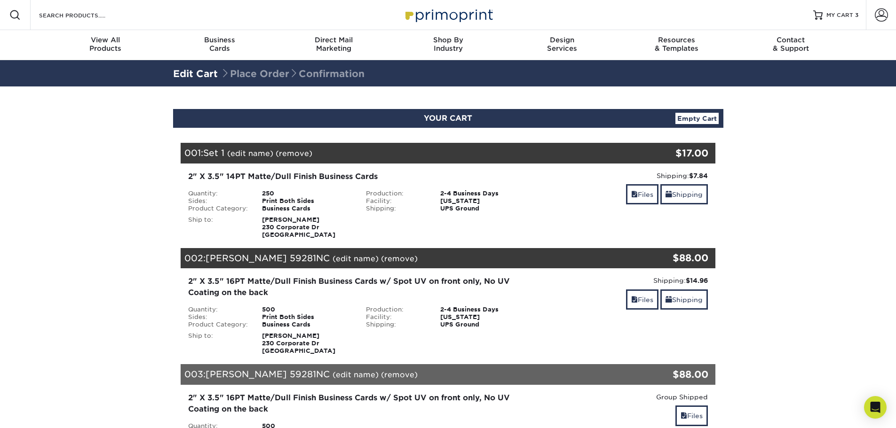
click at [332, 259] on link "(edit name)" at bounding box center [355, 258] width 46 height 9
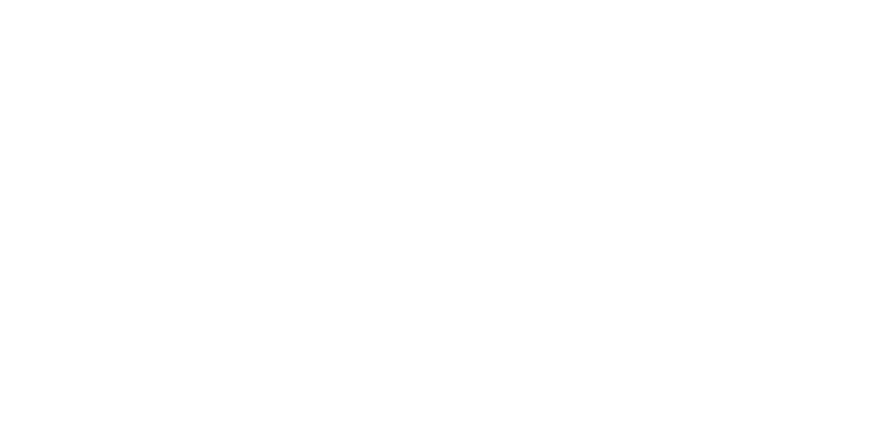
select select "2.00x3.50"
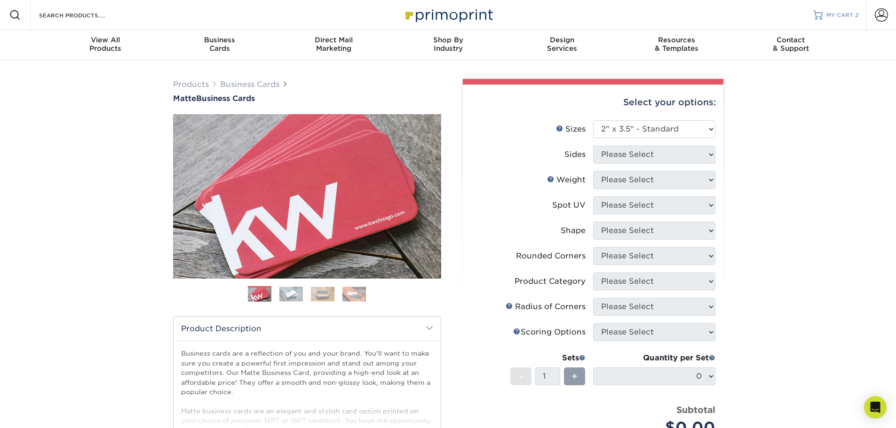
click at [850, 17] on span "MY CART" at bounding box center [839, 15] width 27 height 8
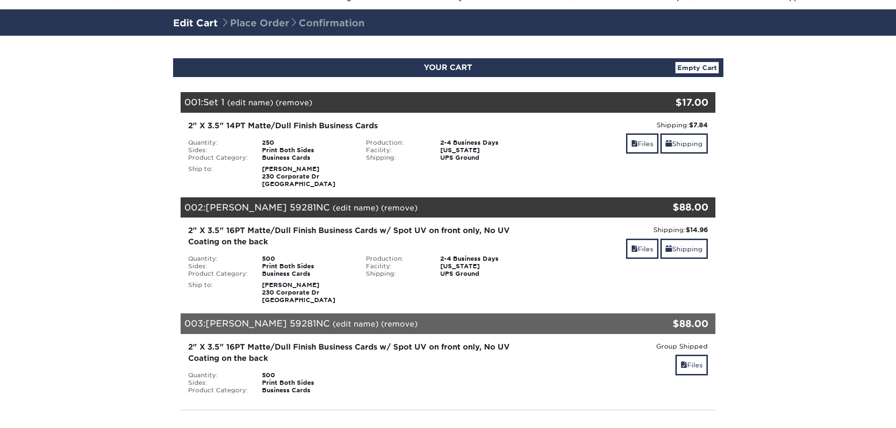
scroll to position [47, 0]
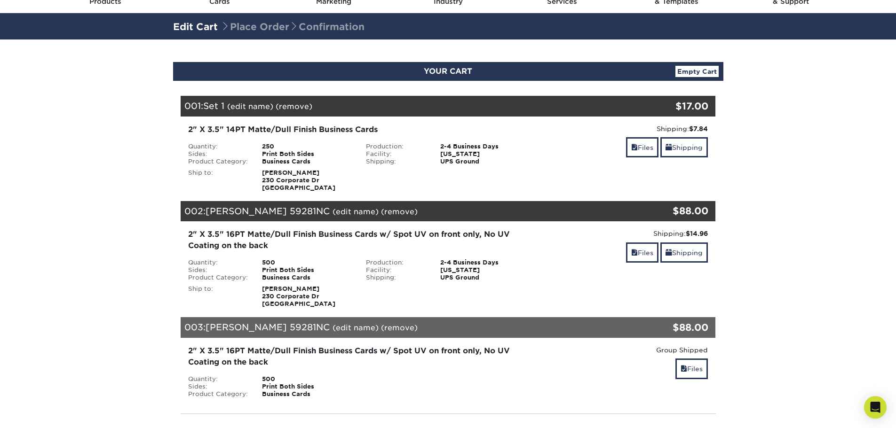
click at [242, 107] on link "(edit name)" at bounding box center [250, 106] width 46 height 9
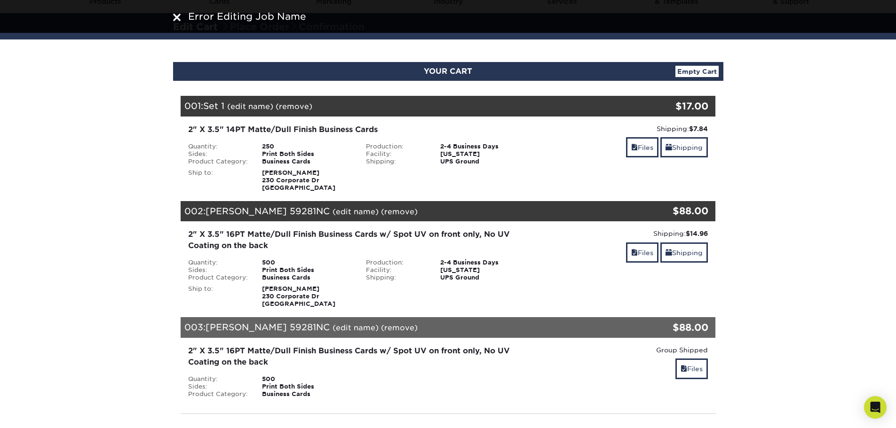
click at [288, 105] on link "(remove)" at bounding box center [293, 106] width 37 height 9
click at [471, 105] on link "Yes" at bounding box center [467, 106] width 13 height 9
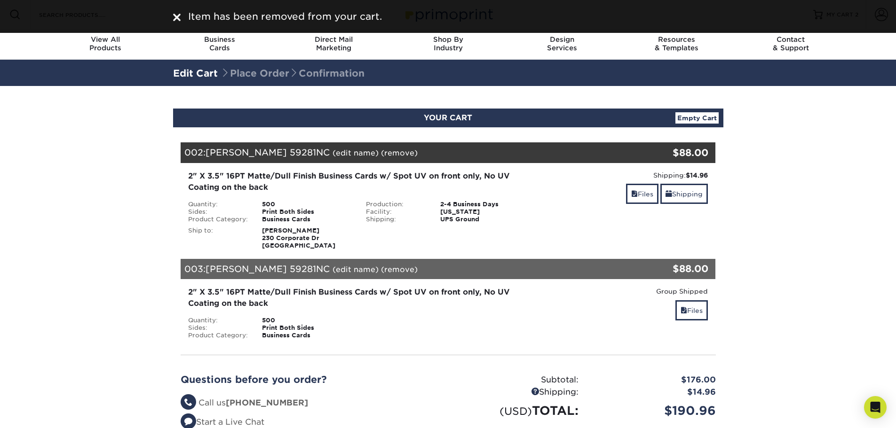
scroll to position [0, 0]
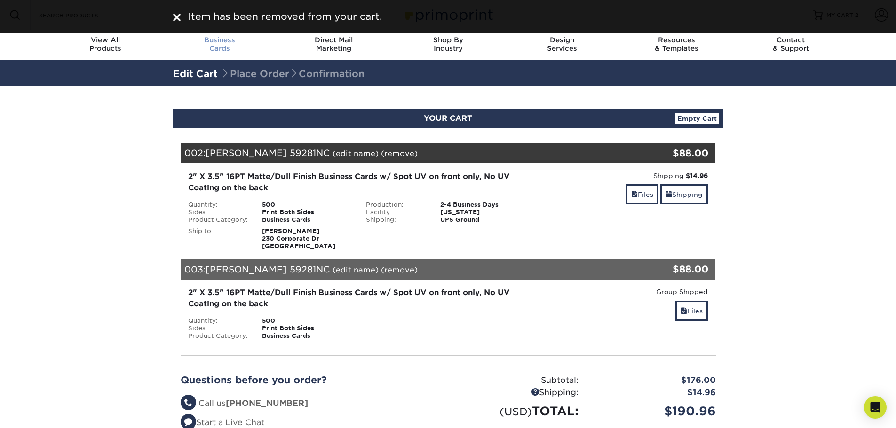
click at [235, 45] on div "Business Cards" at bounding box center [219, 44] width 114 height 17
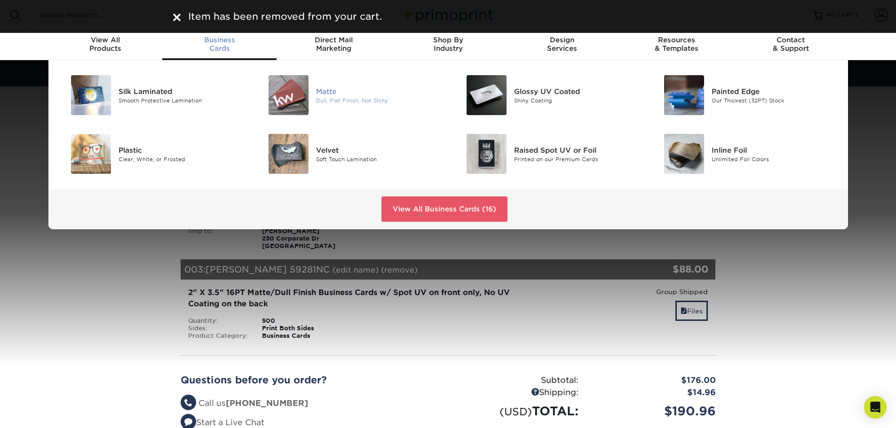
click at [317, 96] on div "Dull, Flat Finish, Not Shiny" at bounding box center [378, 100] width 125 height 8
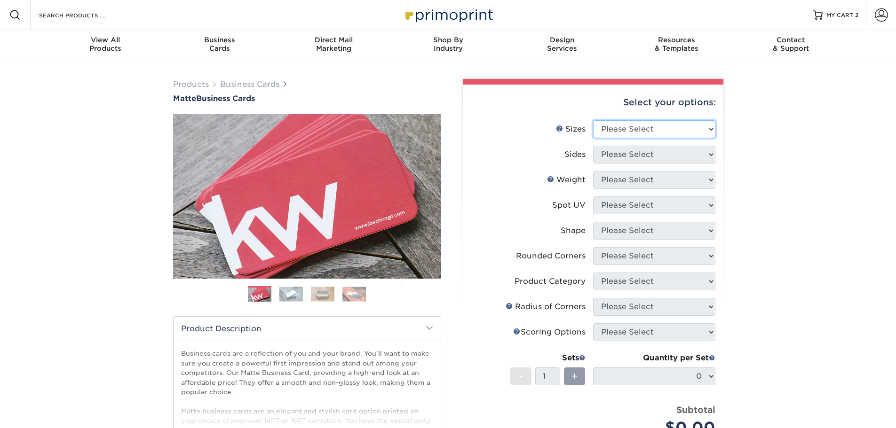
click at [643, 134] on select "Please Select 1.5" x 3.5" - Mini 1.75" x 3.5" - Mini 2" x 2" - Square 2" x 3" -…" at bounding box center [654, 129] width 122 height 18
select select "2.00x3.50"
click at [593, 120] on select "Please Select 1.5" x 3.5" - Mini 1.75" x 3.5" - Mini 2" x 2" - Square 2" x 3" -…" at bounding box center [654, 129] width 122 height 18
click at [611, 157] on select "Please Select Print Both Sides Print Front Only" at bounding box center [654, 155] width 122 height 18
select select "13abbda7-1d64-4f25-8bb2-c179b224825d"
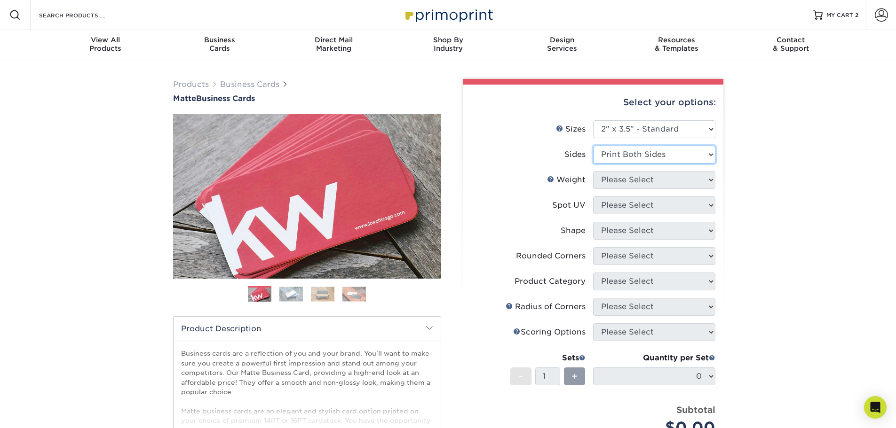
click at [593, 146] on select "Please Select Print Both Sides Print Front Only" at bounding box center [654, 155] width 122 height 18
click at [613, 181] on select "Please Select 16PT 14PT" at bounding box center [654, 180] width 122 height 18
select select "14PT"
click at [593, 171] on select "Please Select 16PT 14PT" at bounding box center [654, 180] width 122 height 18
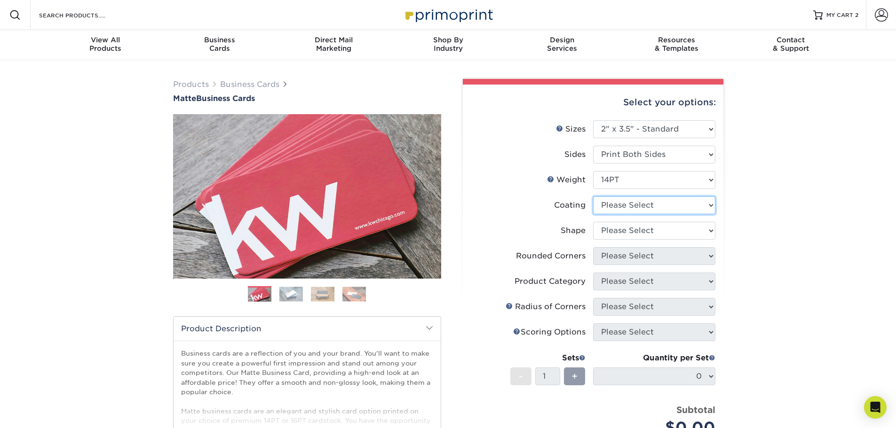
drag, startPoint x: 613, startPoint y: 206, endPoint x: 615, endPoint y: 211, distance: 5.3
click at [613, 206] on select at bounding box center [654, 206] width 122 height 18
select select "121bb7b5-3b4d-429f-bd8d-bbf80e953313"
click at [593, 197] on select at bounding box center [654, 206] width 122 height 18
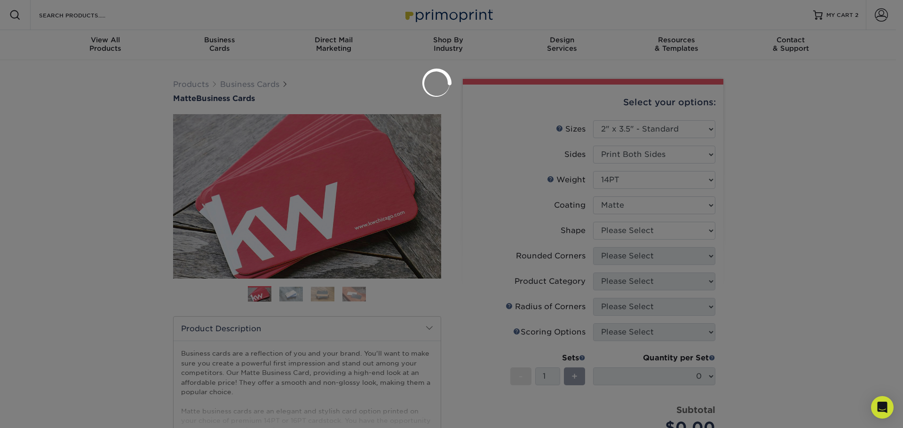
click at [622, 233] on div at bounding box center [451, 214] width 903 height 428
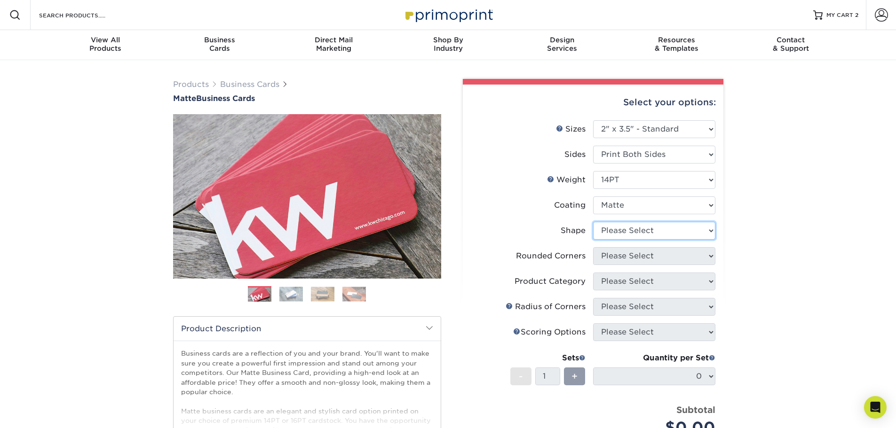
click at [612, 224] on select "Please Select Standard" at bounding box center [654, 231] width 122 height 18
select select "standard"
click at [593, 222] on select "Please Select Standard" at bounding box center [654, 231] width 122 height 18
click at [616, 256] on select "Please Select Yes - Round 2 Corners Yes - Round 4 Corners No" at bounding box center [654, 256] width 122 height 18
select select "0"
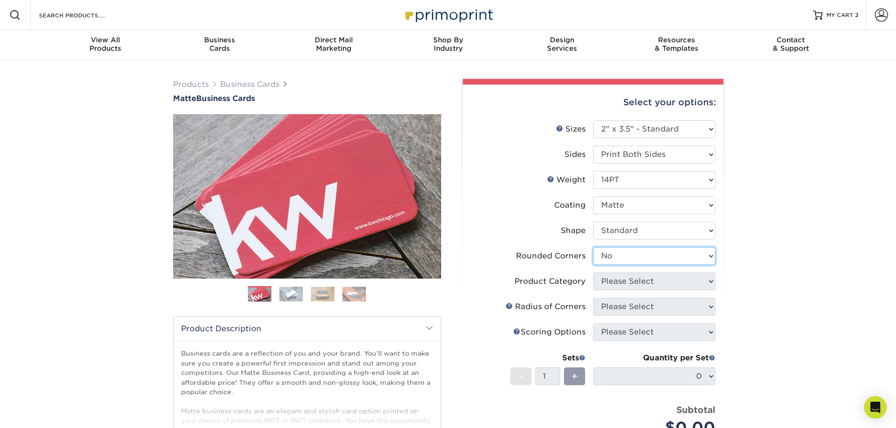
click at [593, 247] on select "Please Select Yes - Round 2 Corners Yes - Round 4 Corners No" at bounding box center [654, 256] width 122 height 18
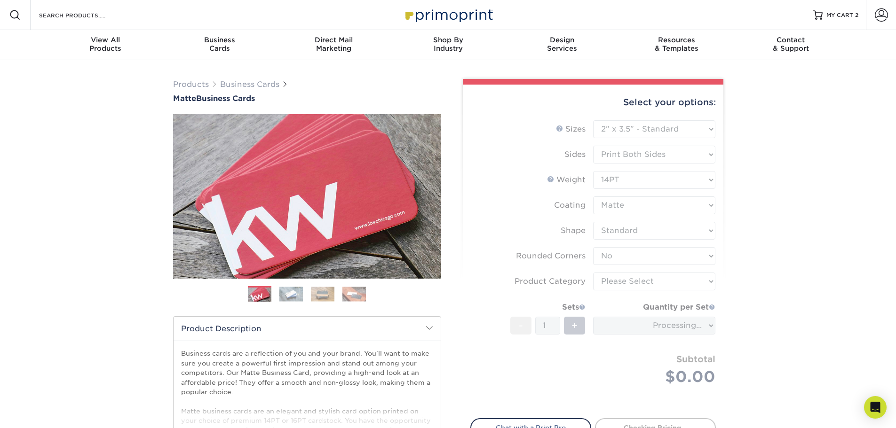
click at [617, 286] on form "Sizes Help Sizes Please Select 1.5" x 3.5" - Mini 1.75" x 3.5" - Mini 2" x 2" -…" at bounding box center [592, 263] width 245 height 287
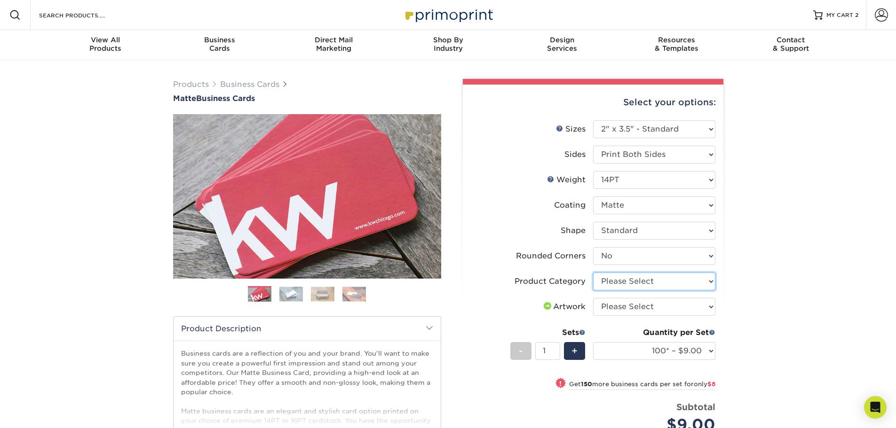
click at [616, 281] on select "Please Select Business Cards" at bounding box center [654, 282] width 122 height 18
select select "3b5148f1-0588-4f88-a218-97bcfdce65c1"
click at [593, 273] on select "Please Select Business Cards" at bounding box center [654, 282] width 122 height 18
click at [621, 309] on select "Please Select I will upload files I need a design - $100" at bounding box center [654, 307] width 122 height 18
select select "upload"
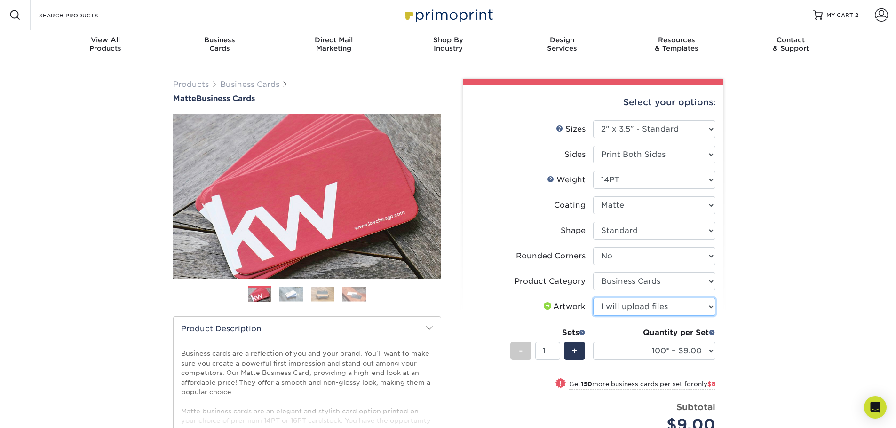
click at [593, 298] on select "Please Select I will upload files I need a design - $100" at bounding box center [654, 307] width 122 height 18
click at [627, 352] on select "100* – $9.00 250* – $17.00 500 – $33.00 1000 – $42.00 2500 – $75.00 5000 – $143…" at bounding box center [654, 351] width 122 height 18
select select "250* – $17.00"
click at [593, 342] on select "100* – $9.00 250* – $17.00 500 – $33.00 1000 – $42.00 2500 – $75.00 5000 – $143…" at bounding box center [654, 351] width 122 height 18
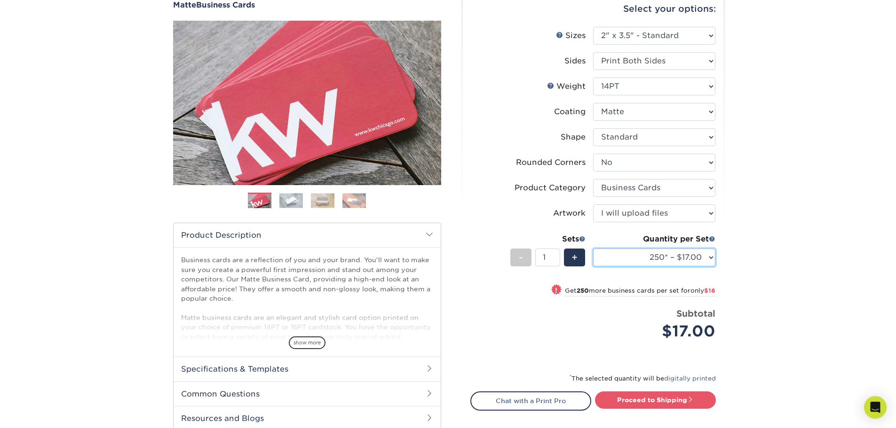
scroll to position [94, 0]
click at [667, 400] on link "Proceed to Shipping" at bounding box center [655, 399] width 121 height 17
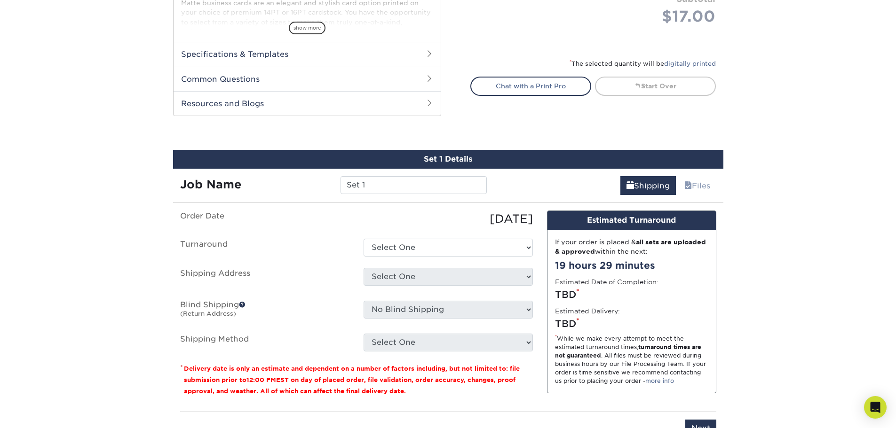
scroll to position [511, 0]
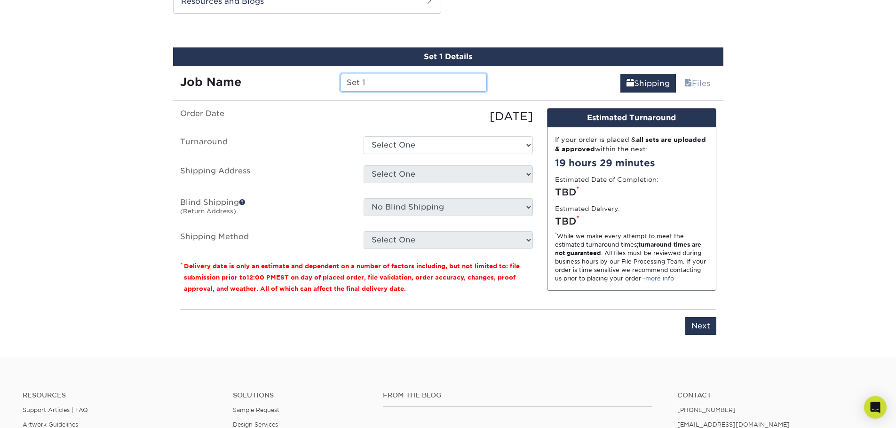
click at [372, 84] on input "Set 1" at bounding box center [413, 83] width 146 height 18
drag, startPoint x: 372, startPoint y: 84, endPoint x: 326, endPoint y: 77, distance: 47.0
click at [326, 78] on div "Job Name Set 1" at bounding box center [333, 83] width 321 height 18
type input "[PERSON_NAME] 59281NC"
click at [694, 327] on input "Next" at bounding box center [700, 326] width 31 height 18
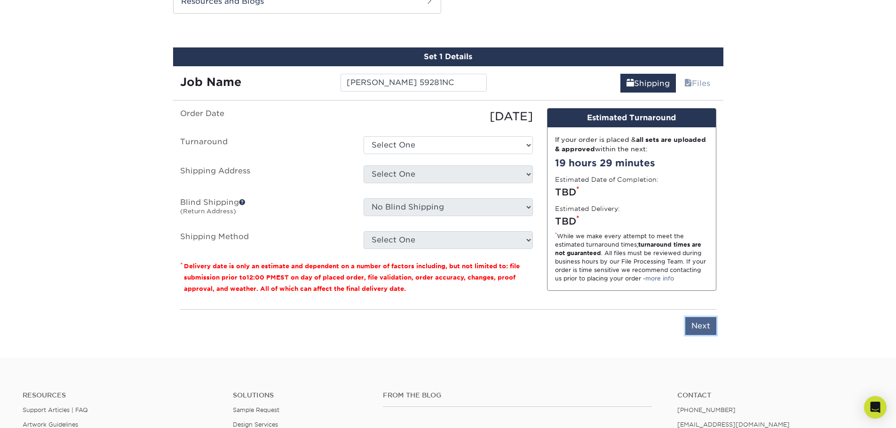
type input "Next"
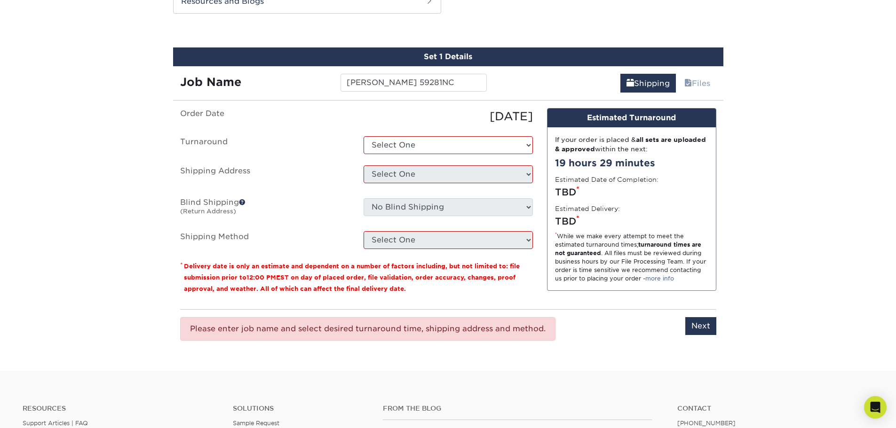
click at [403, 132] on ul "Order Date [DATE] [GEOGRAPHIC_DATA] Select One 2-4 Business Days 2 Day Next Bus…" at bounding box center [356, 178] width 353 height 141
click at [404, 147] on select "Select One 2-4 Business Days 2 Day Next Business Day" at bounding box center [447, 145] width 169 height 18
select select "56f96fba-ecd4-4e1b-a4a4-6bff8fef1ff9"
click at [363, 136] on select "Select One 2-4 Business Days 2 Day Next Business Day" at bounding box center [447, 145] width 169 height 18
click at [408, 178] on select "Select One Alphagraphics + Add New Address - Login" at bounding box center [447, 174] width 169 height 18
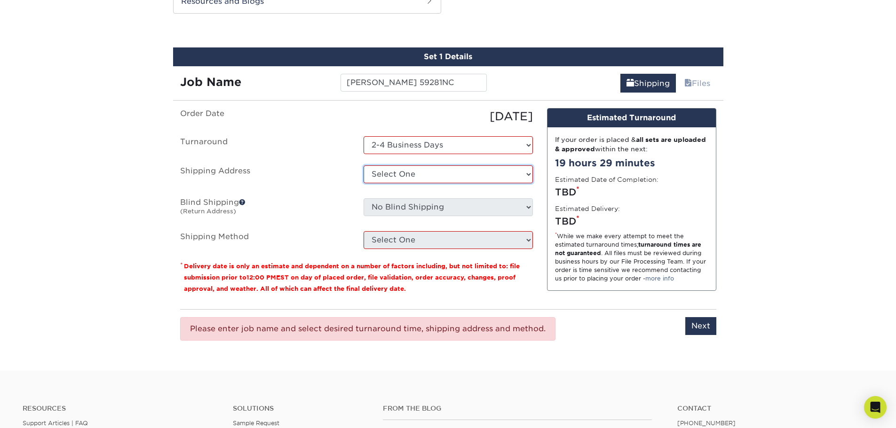
select select "286352"
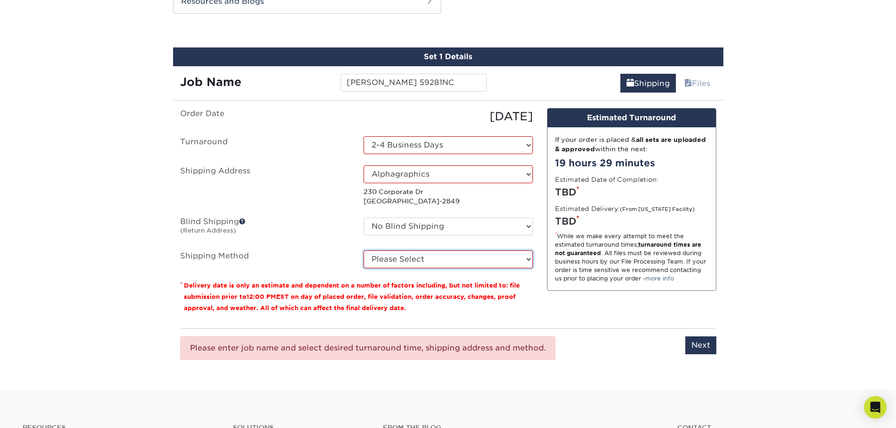
click at [405, 261] on select "Please Select Ground Shipping (+$7.84) 3 Day Shipping Service (+$15.34) 2 Day A…" at bounding box center [447, 260] width 169 height 18
click at [363, 251] on select "Please Select Ground Shipping (+$7.84) 3 Day Shipping Service (+$15.34) 2 Day A…" at bounding box center [447, 260] width 169 height 18
click at [424, 262] on select "Please Select Ground Shipping (+$7.84) 3 Day Shipping Service (+$15.34) 2 Day A…" at bounding box center [447, 260] width 169 height 18
select select "03"
click at [363, 251] on select "Please Select Ground Shipping (+$7.84) 3 Day Shipping Service (+$15.34) 2 Day A…" at bounding box center [447, 260] width 169 height 18
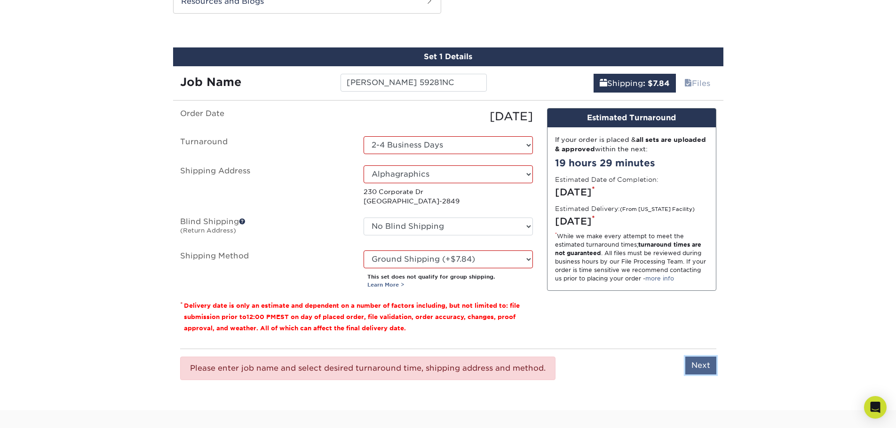
click at [713, 364] on input "Next" at bounding box center [700, 366] width 31 height 18
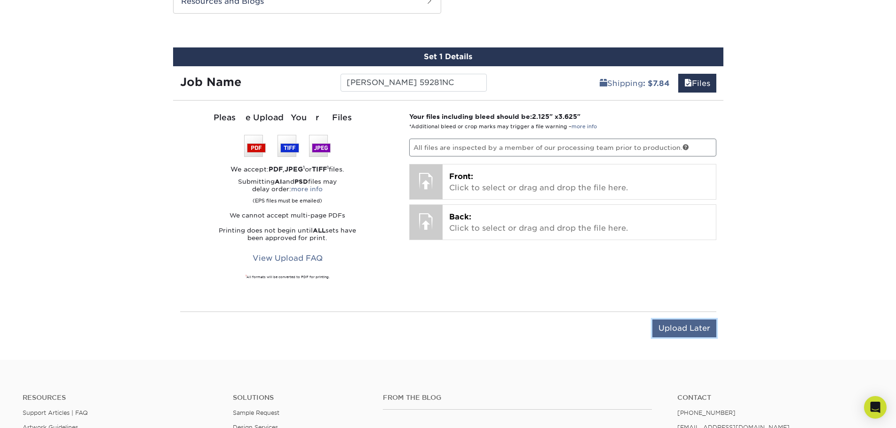
click at [692, 326] on input "Upload Later" at bounding box center [684, 329] width 64 height 18
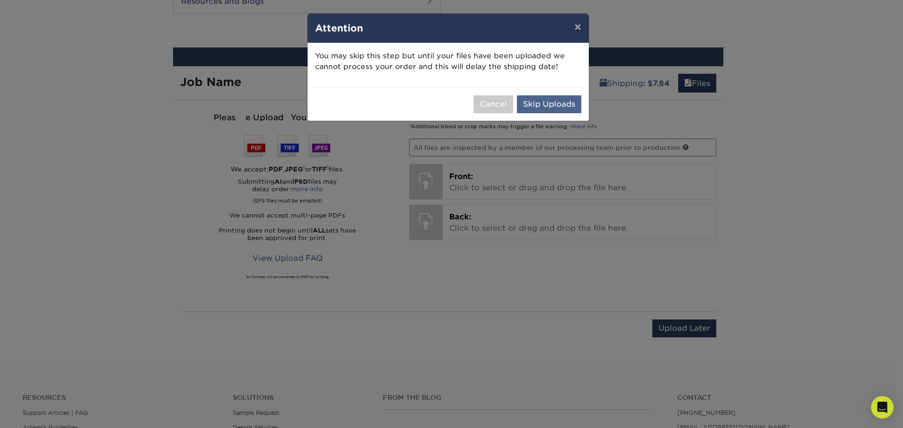
click at [568, 113] on div "Cancel Skip Uploads" at bounding box center [447, 103] width 281 height 33
click at [566, 106] on button "Skip Uploads" at bounding box center [549, 104] width 64 height 18
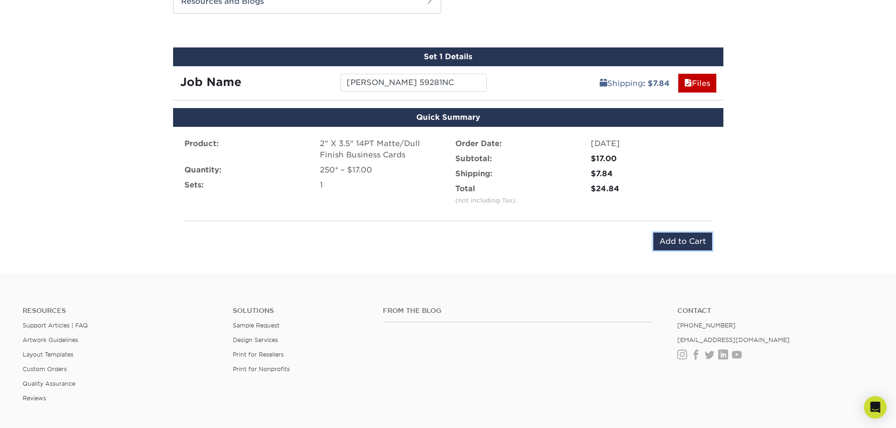
click at [679, 240] on input "Add to Cart" at bounding box center [682, 242] width 59 height 18
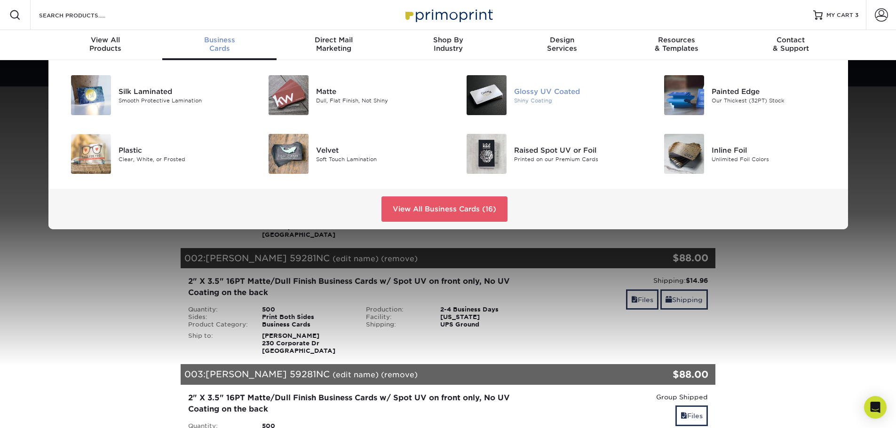
click at [540, 98] on div "Shiny Coating" at bounding box center [576, 100] width 125 height 8
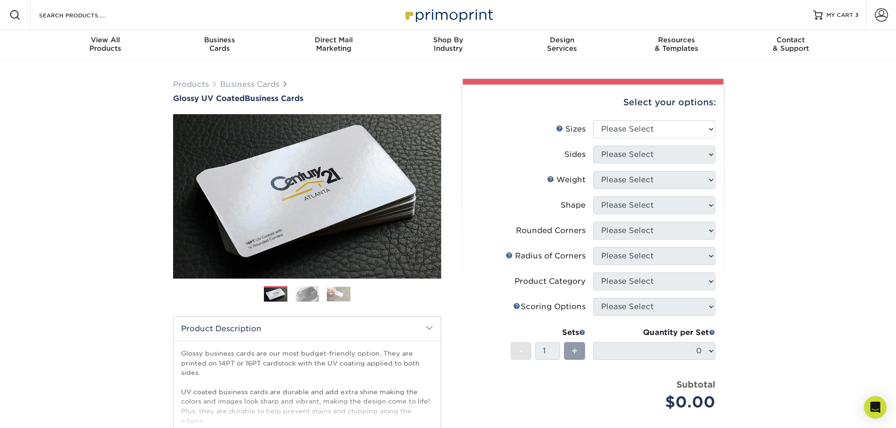
click at [850, 314] on div "Products Business Cards Glossy UV Coated Business Cards Previous Next" at bounding box center [448, 311] width 896 height 502
